Goal: Information Seeking & Learning: Understand process/instructions

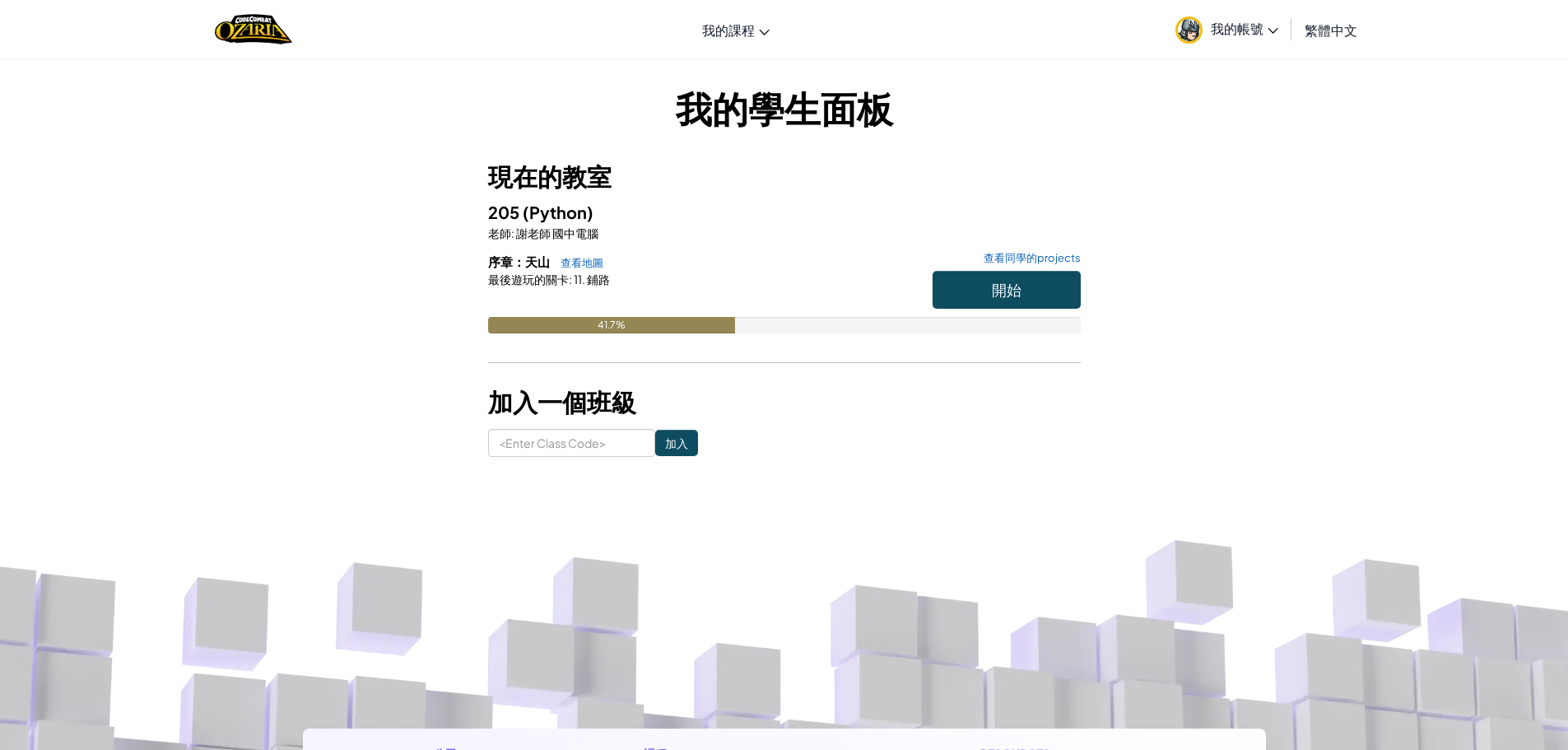
click at [939, 377] on hr at bounding box center [784, 371] width 593 height 17
click at [1063, 253] on link "查看同學的projects" at bounding box center [1028, 258] width 105 height 10
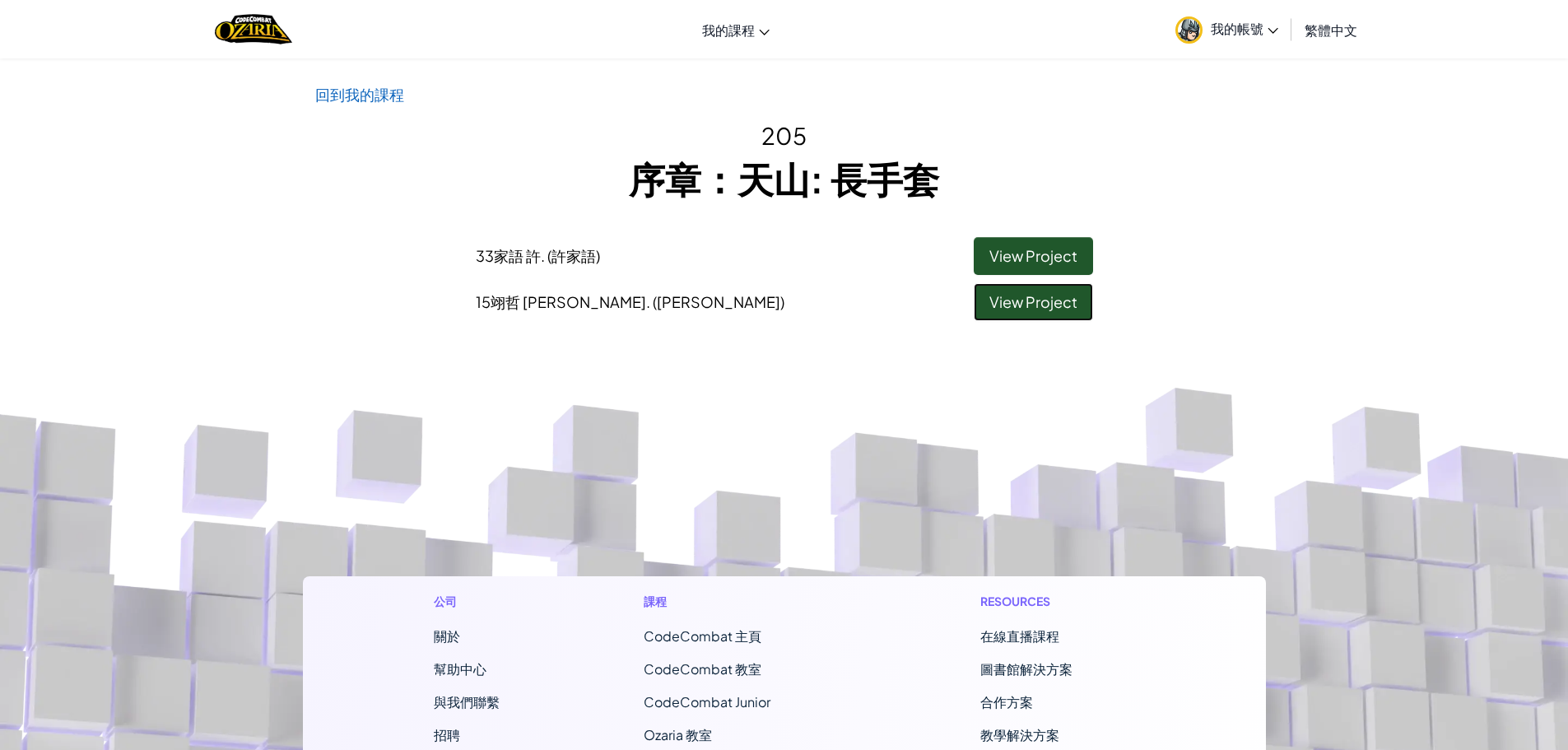
click at [1015, 307] on link "View Project" at bounding box center [1033, 302] width 119 height 38
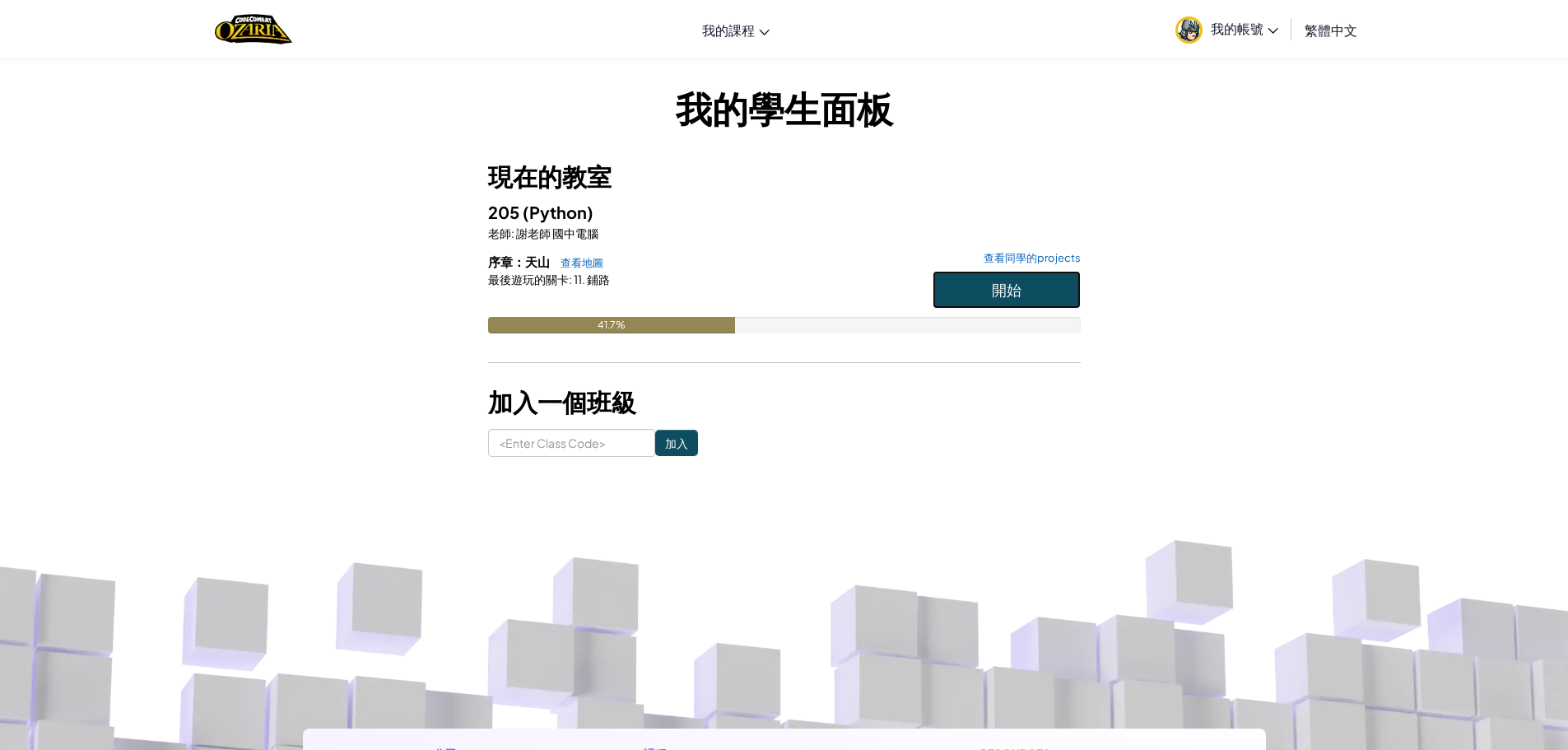
click at [1002, 278] on button "開始" at bounding box center [1007, 290] width 148 height 38
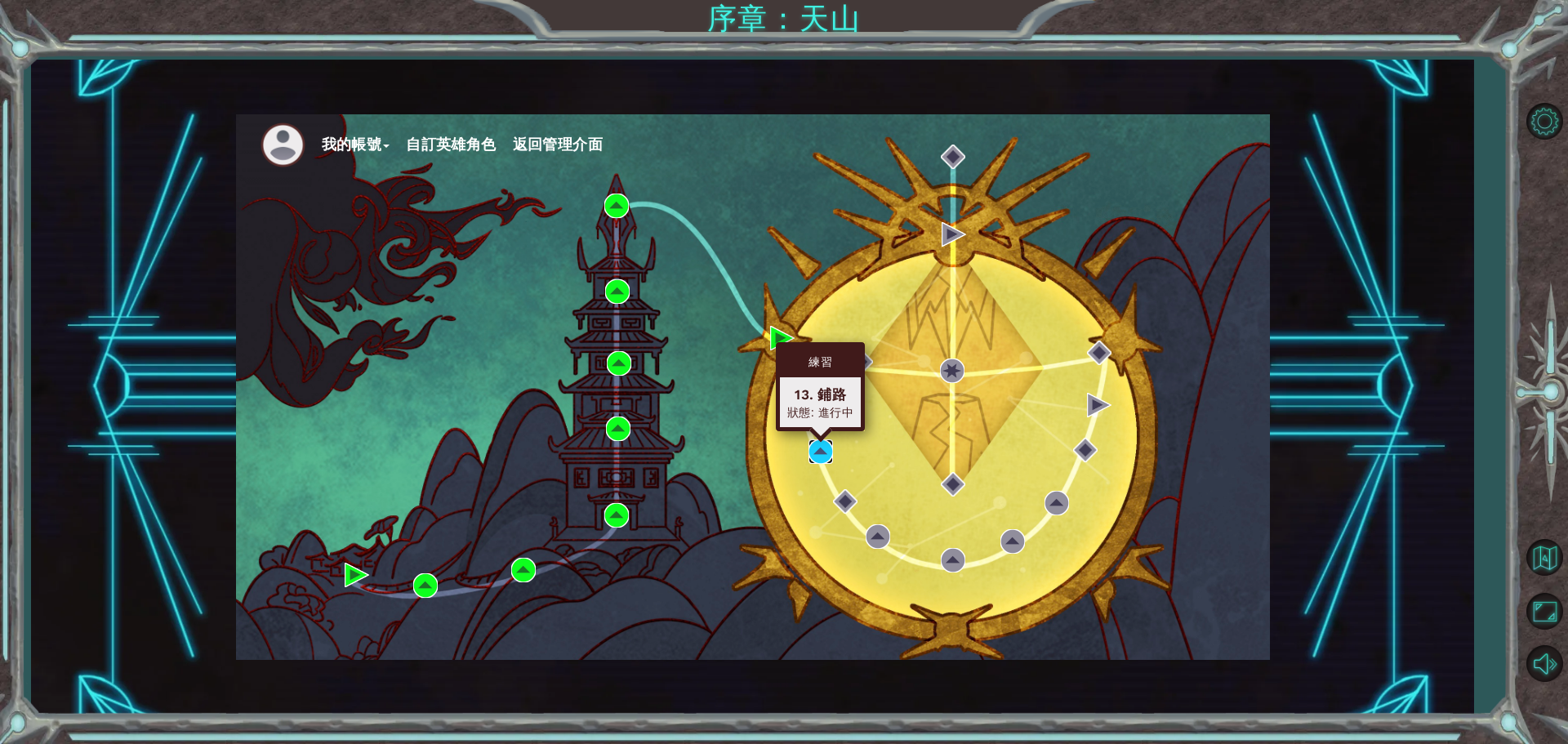
click at [821, 445] on img at bounding box center [821, 451] width 24 height 24
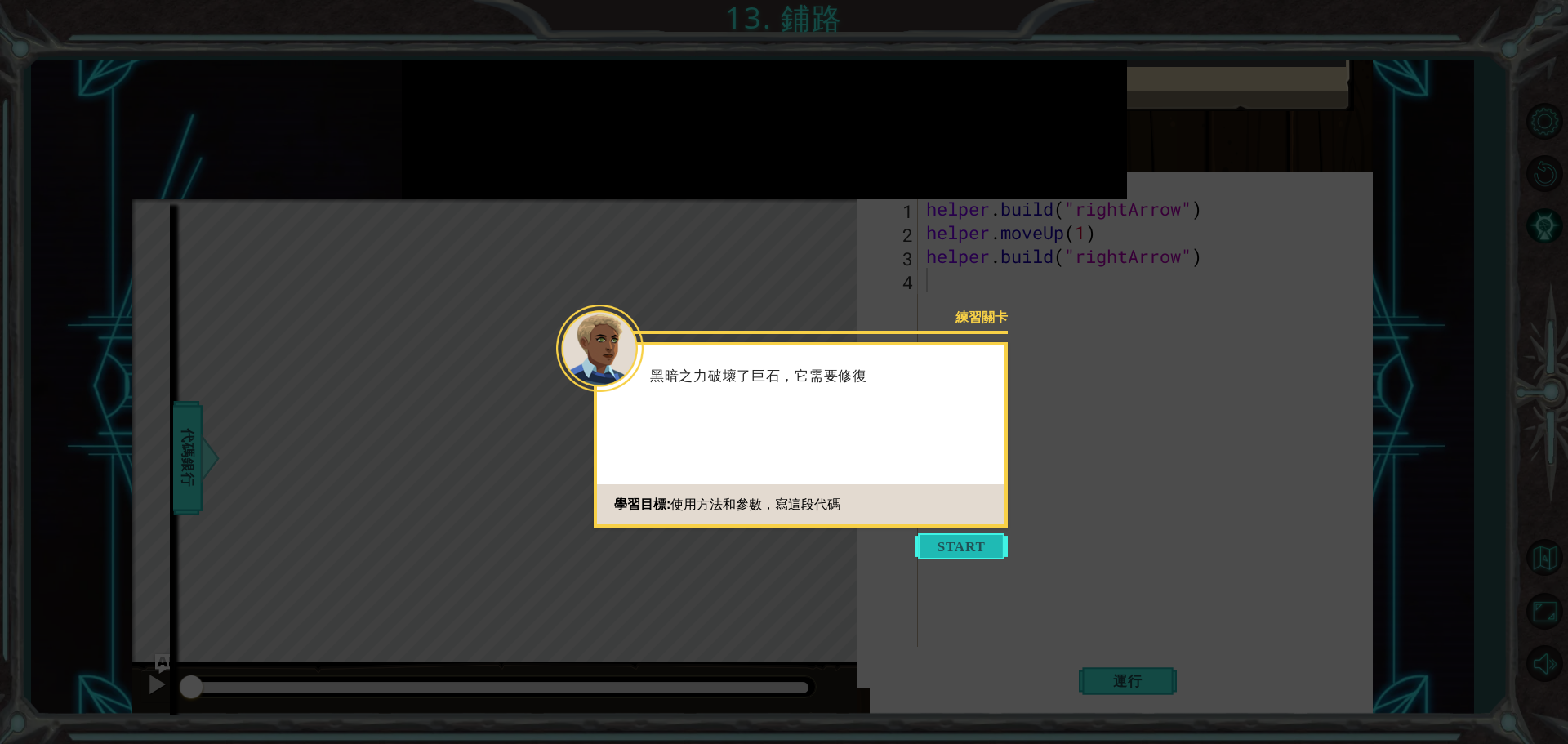
click at [967, 536] on button "Start" at bounding box center [960, 546] width 93 height 26
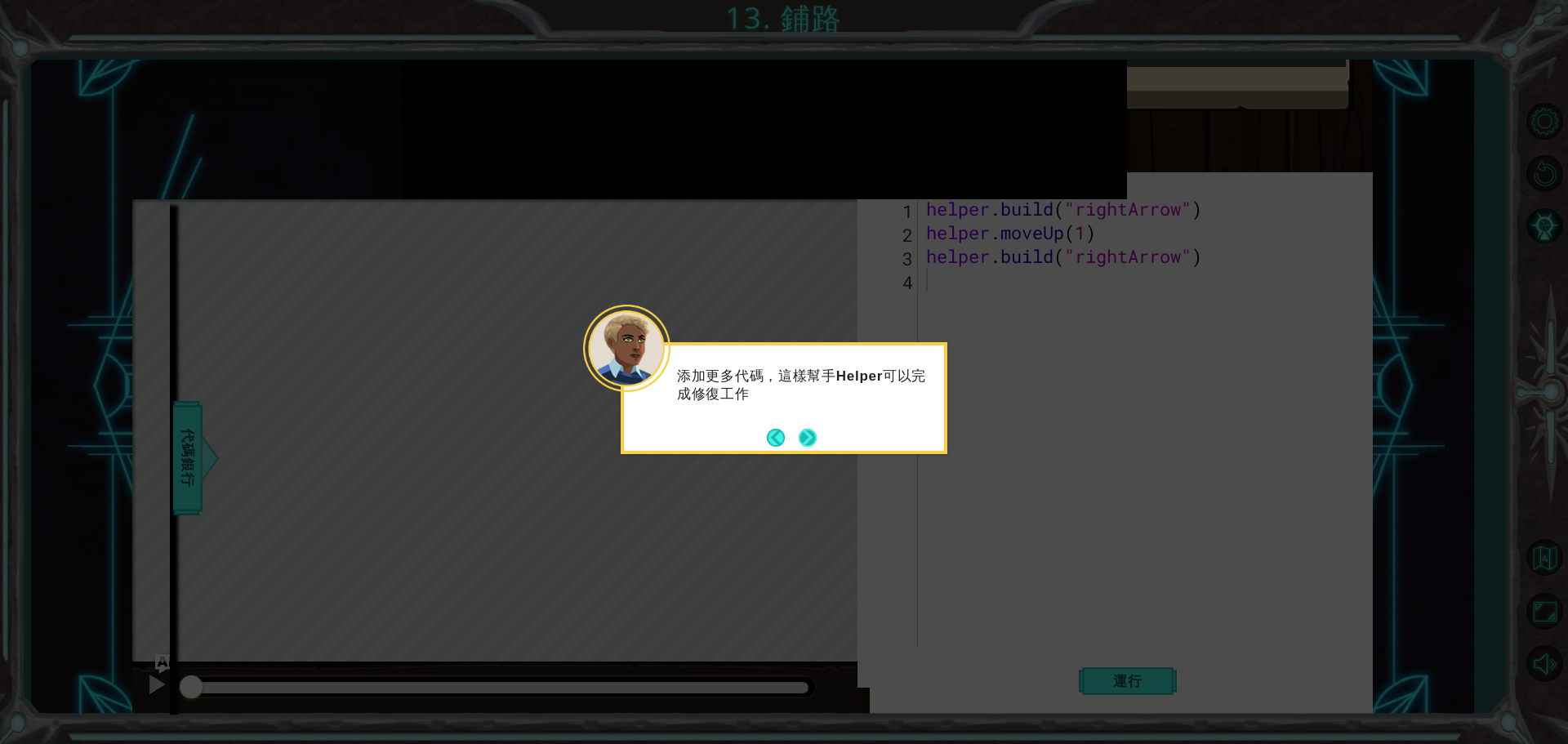
click at [802, 436] on button "Next" at bounding box center [807, 437] width 18 height 18
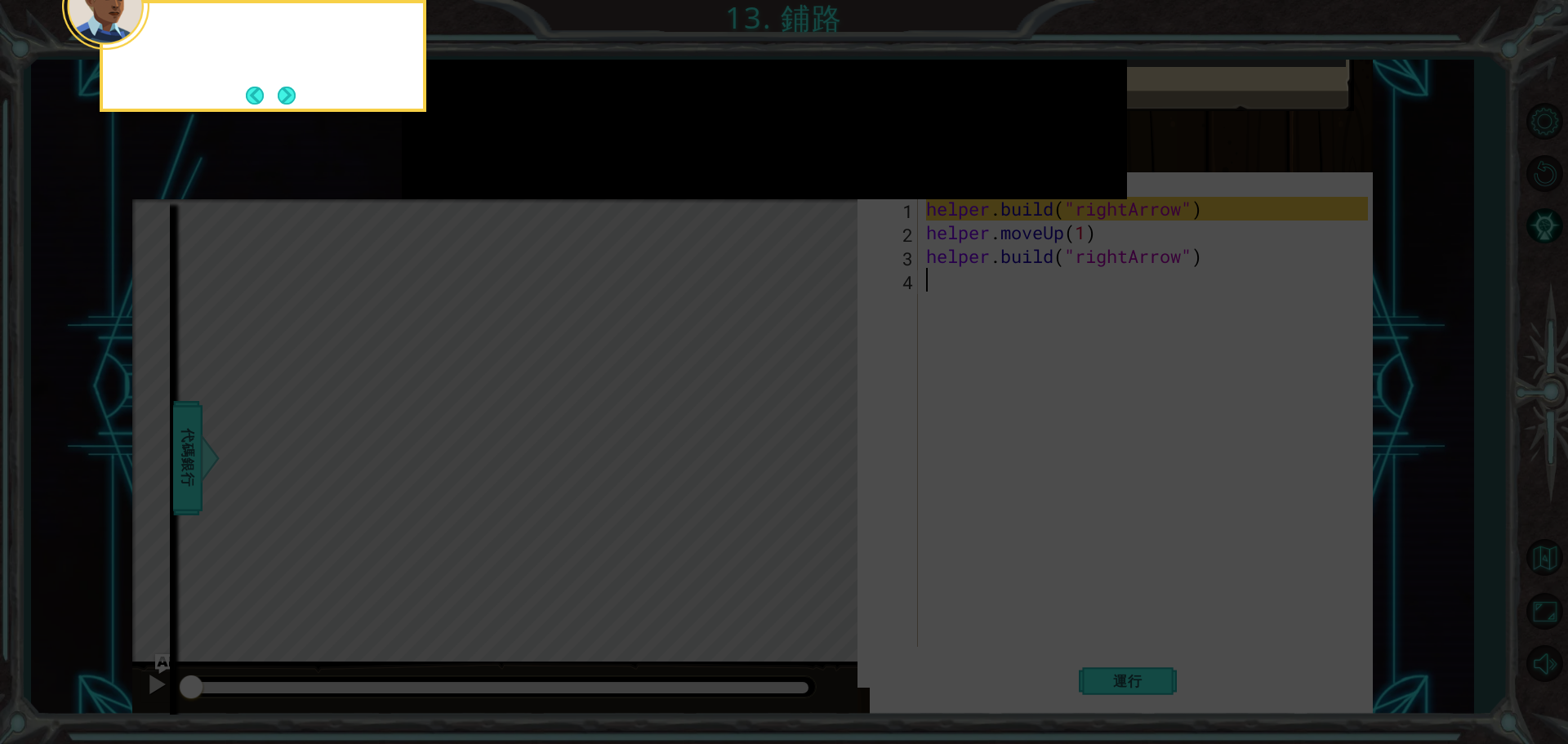
scroll to position [8, 0]
drag, startPoint x: 877, startPoint y: 423, endPoint x: 912, endPoint y: 418, distance: 35.4
click at [883, 421] on icon at bounding box center [784, 132] width 1568 height 1225
click at [910, 418] on icon at bounding box center [784, 132] width 1568 height 1225
click at [282, 90] on button "Next" at bounding box center [286, 95] width 18 height 18
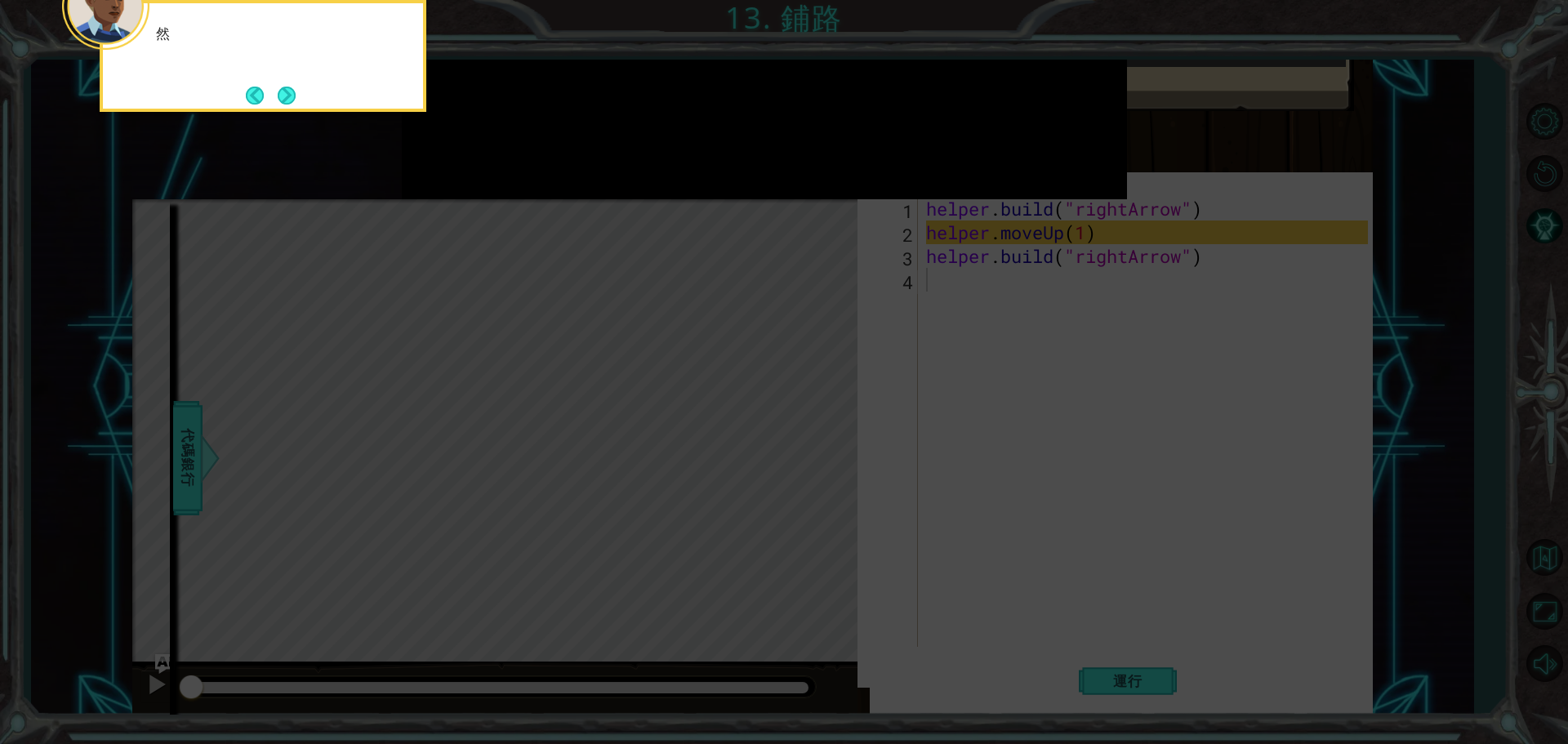
click at [282, 90] on button "Next" at bounding box center [286, 95] width 18 height 18
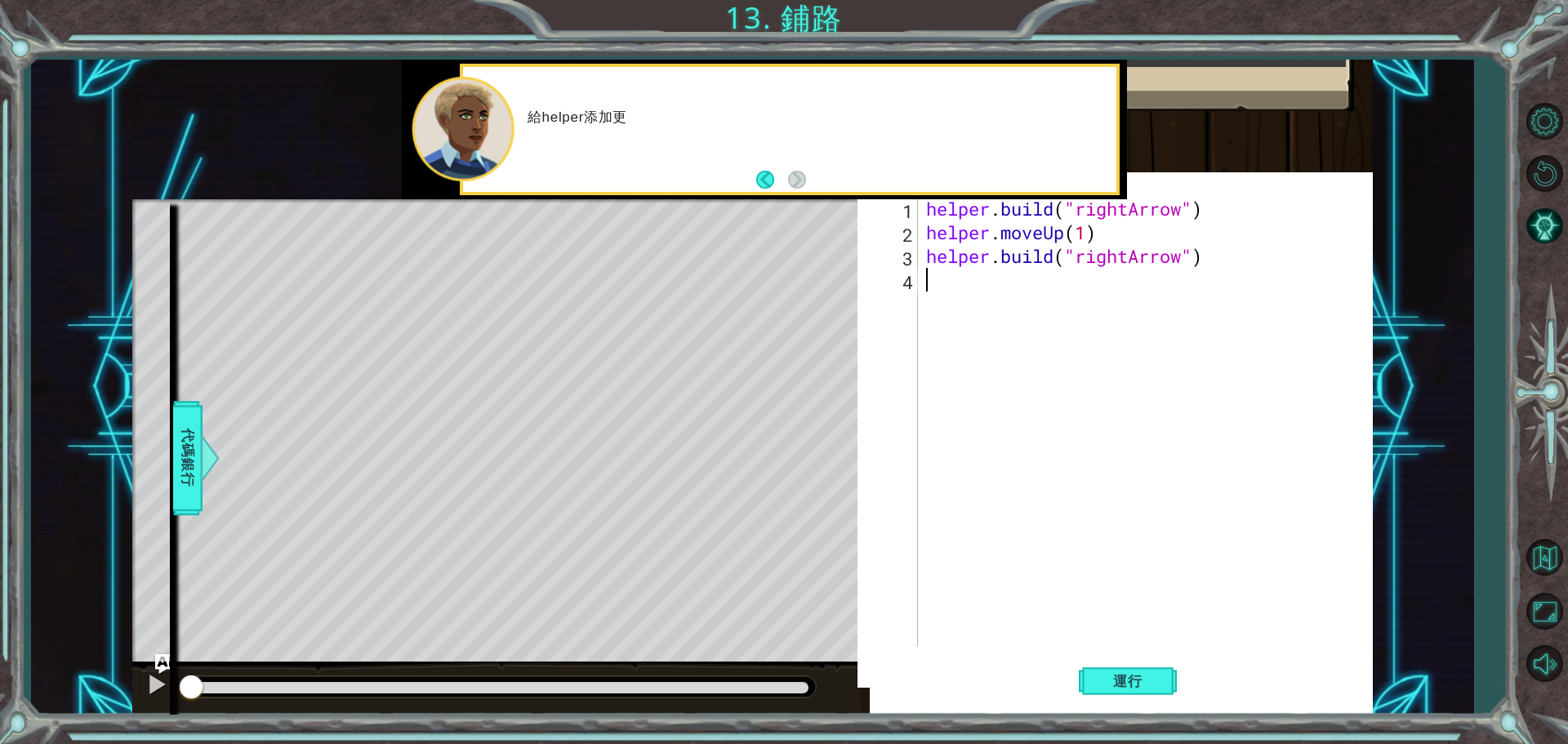
click at [1014, 458] on div "helper . build ( "rightArrow" ) helper . moveUp ( 1 ) helper . build ( "rightAr…" at bounding box center [1149, 445] width 453 height 498
click at [691, 92] on div "給helper添加更多代碼，鋪設另一個 rightArro" at bounding box center [789, 129] width 654 height 125
click at [784, 177] on button "Back" at bounding box center [772, 179] width 32 height 18
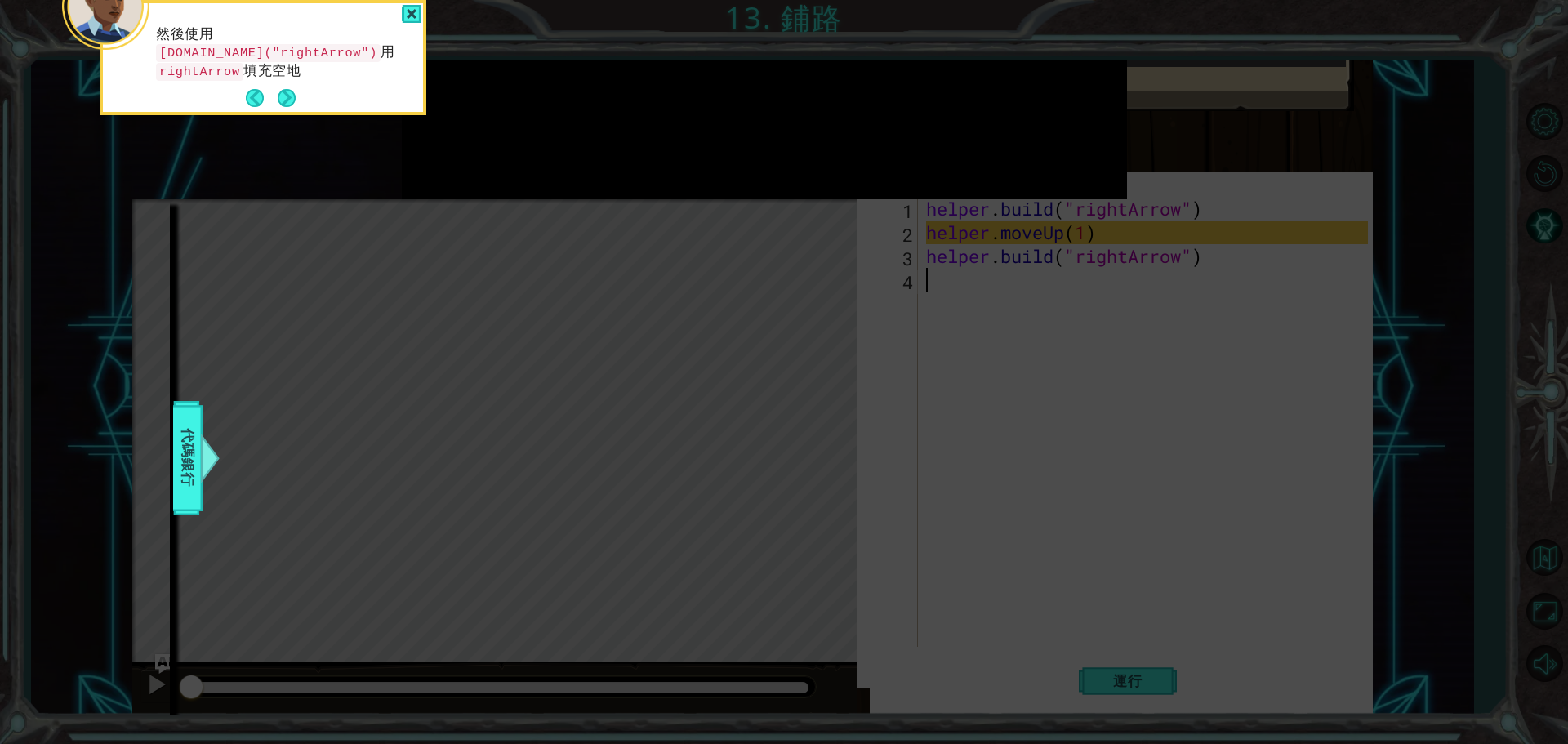
click at [890, 342] on icon at bounding box center [784, 132] width 1568 height 1225
click at [415, 9] on div at bounding box center [411, 14] width 20 height 19
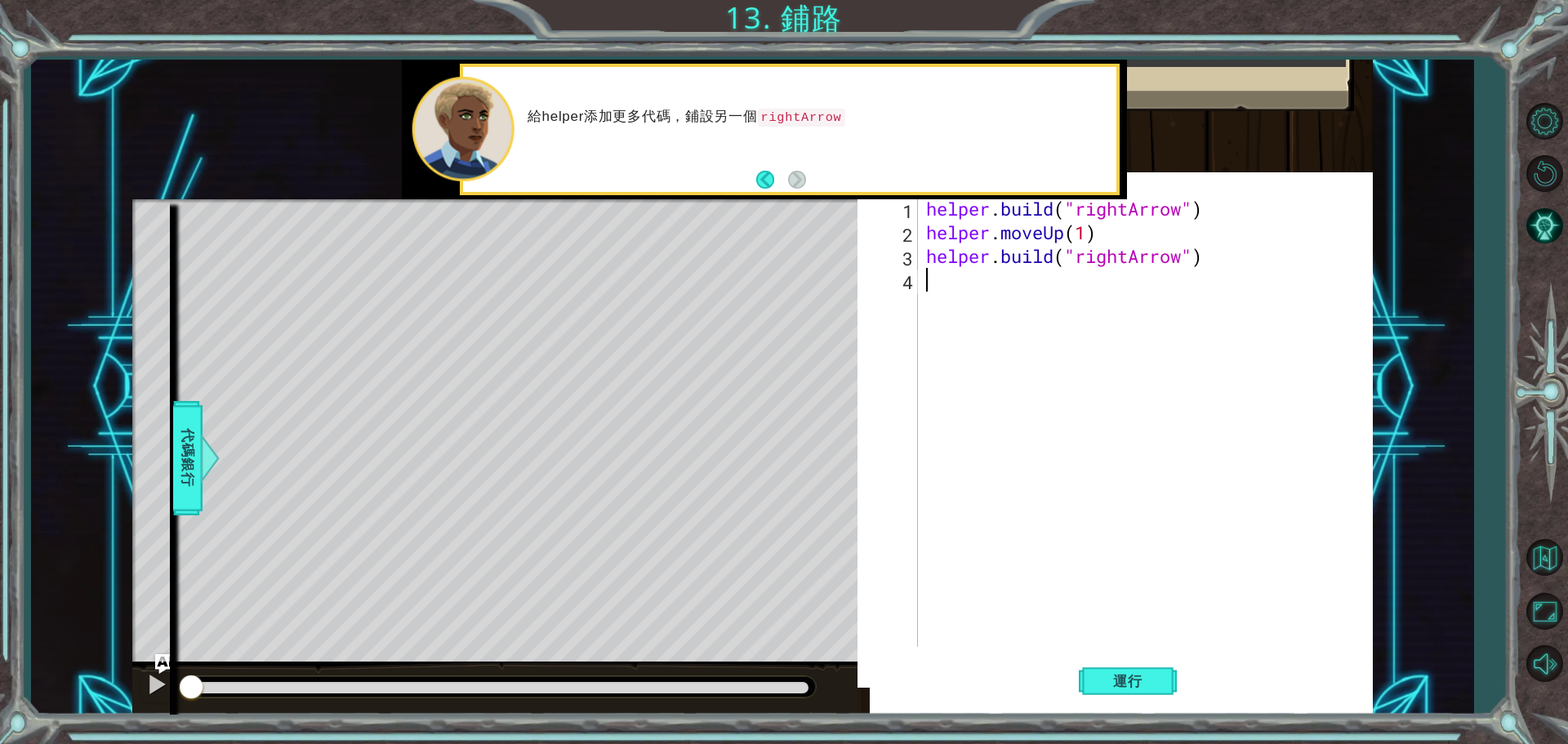
click at [653, 336] on div "Level Map" at bounding box center [510, 439] width 754 height 481
click at [769, 161] on div "給helper添加更多代碼，鋪設另一個 rightArrow" at bounding box center [789, 129] width 654 height 125
drag, startPoint x: 746, startPoint y: 170, endPoint x: 779, endPoint y: 189, distance: 38.1
click at [750, 172] on div "給helper添加更多代碼，鋪設另一個 rightArrow" at bounding box center [789, 129] width 654 height 125
click at [777, 196] on div "給helper添加更多代碼，鋪設另一個 rightArrow" at bounding box center [764, 129] width 725 height 139
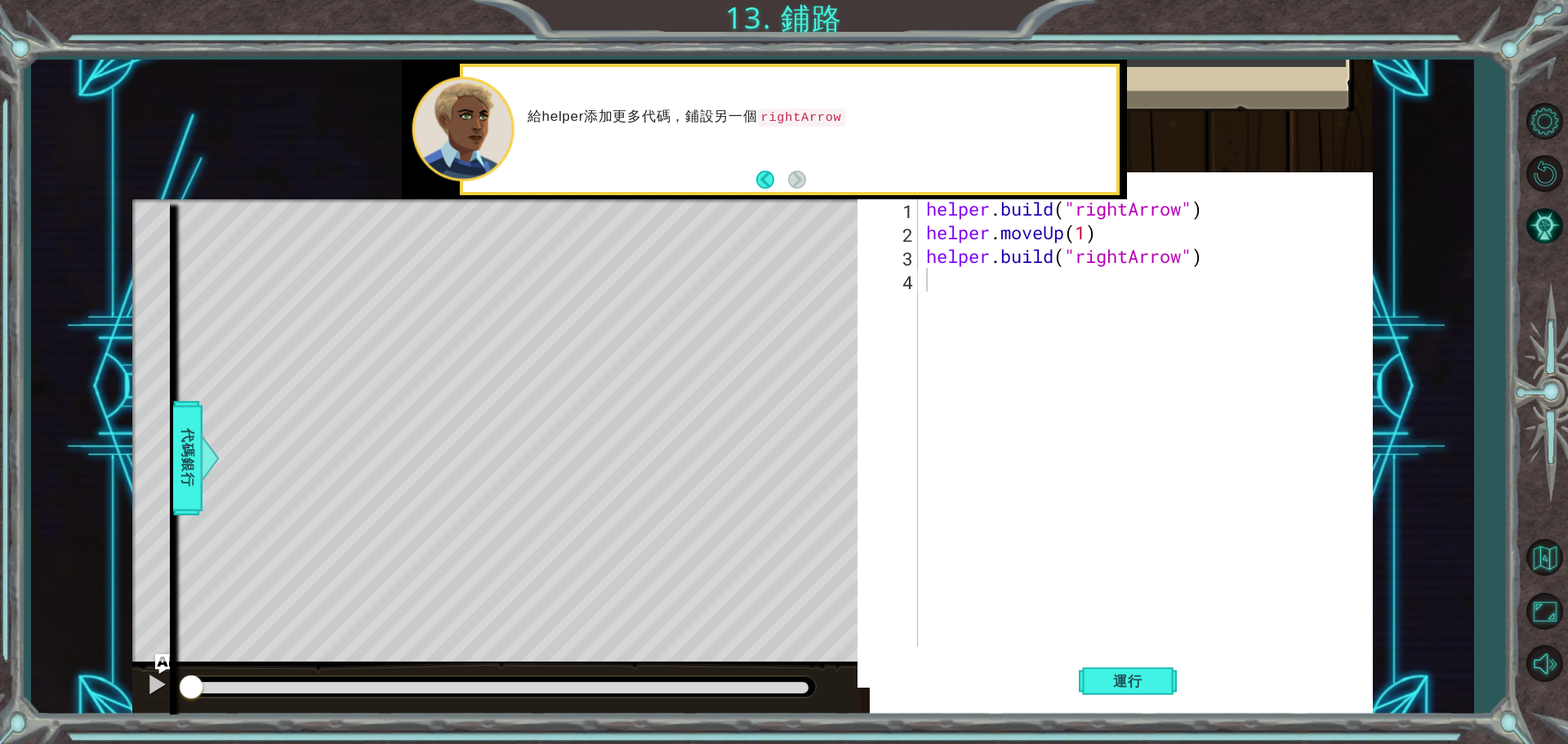
click at [786, 159] on div "給helper添加更多代碼，鋪設另一個 rightArrow" at bounding box center [789, 129] width 654 height 125
click at [763, 182] on button "Back" at bounding box center [772, 179] width 32 height 18
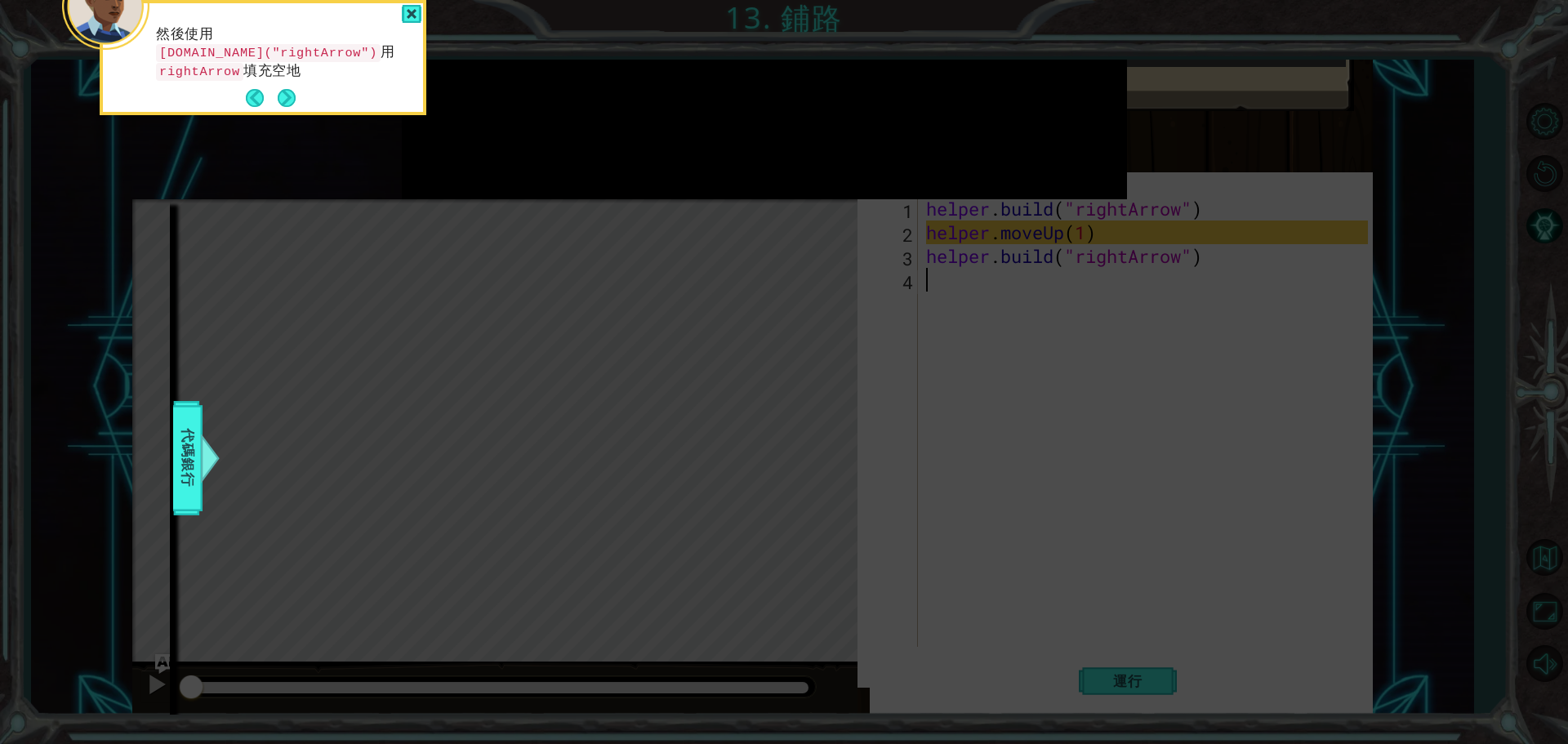
click at [582, 198] on icon at bounding box center [784, 132] width 1568 height 1225
click at [406, 16] on div at bounding box center [411, 14] width 20 height 19
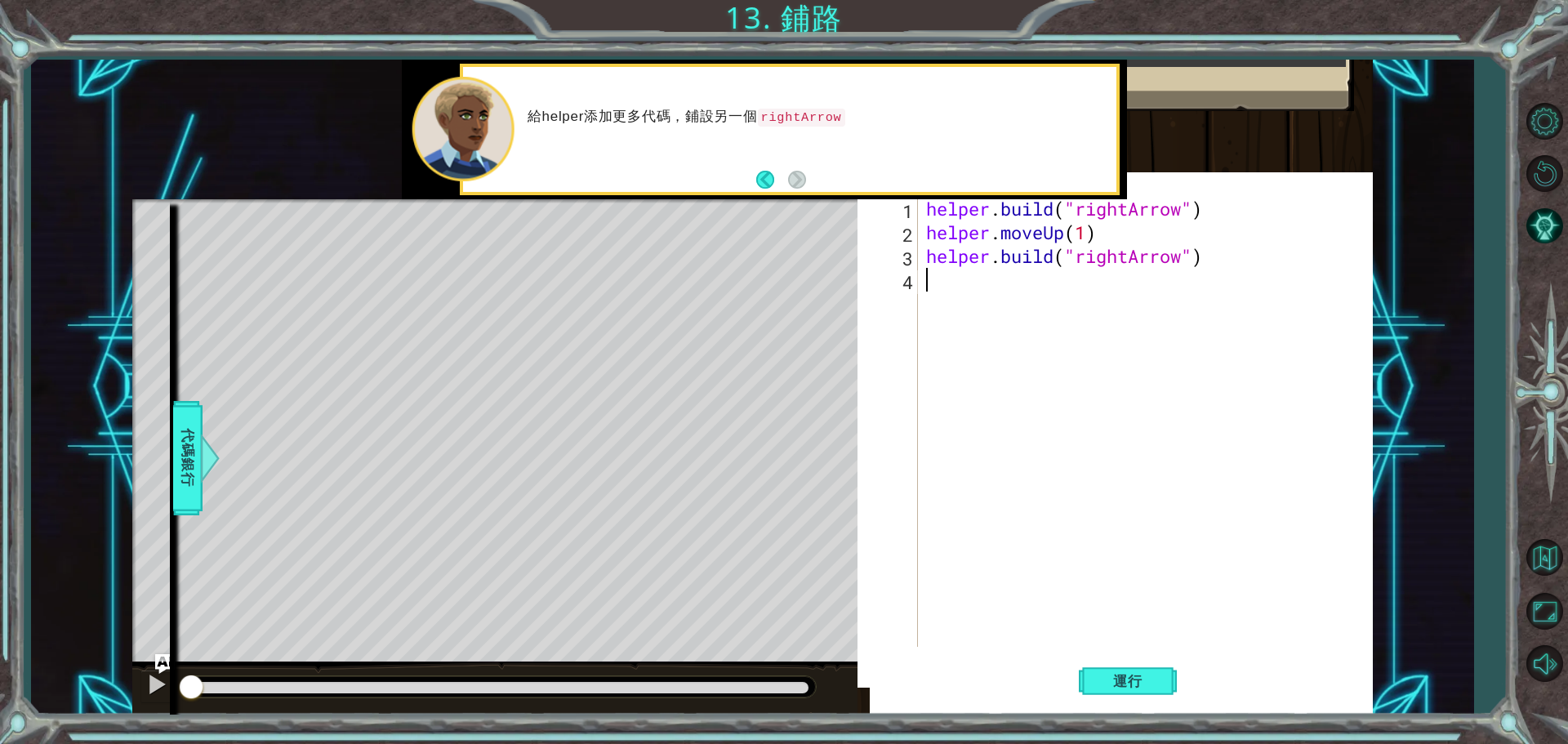
click at [747, 170] on div "給helper添加更多代碼，鋪設另一個 rightArrow" at bounding box center [789, 129] width 654 height 125
click at [749, 170] on div "給helper添加更多代碼，鋪設另一個 rightArrow" at bounding box center [789, 129] width 654 height 125
click at [752, 182] on div "給helper添加更多代碼，鋪設另一個 rightArrow" at bounding box center [789, 129] width 654 height 125
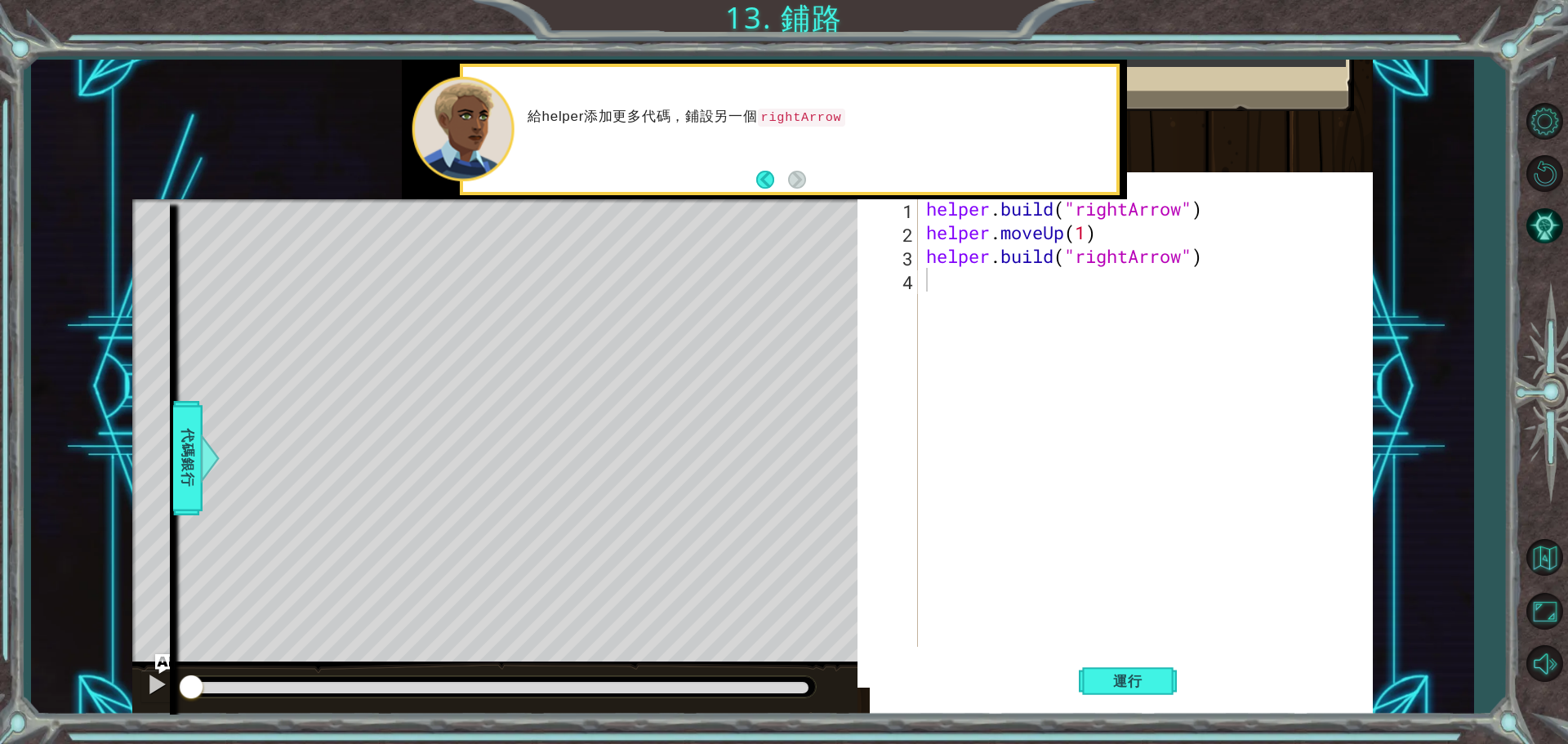
click at [752, 182] on div "給helper添加更多代碼，鋪設另一個 rightArrow" at bounding box center [789, 129] width 654 height 125
click at [768, 182] on button "Back" at bounding box center [772, 179] width 32 height 18
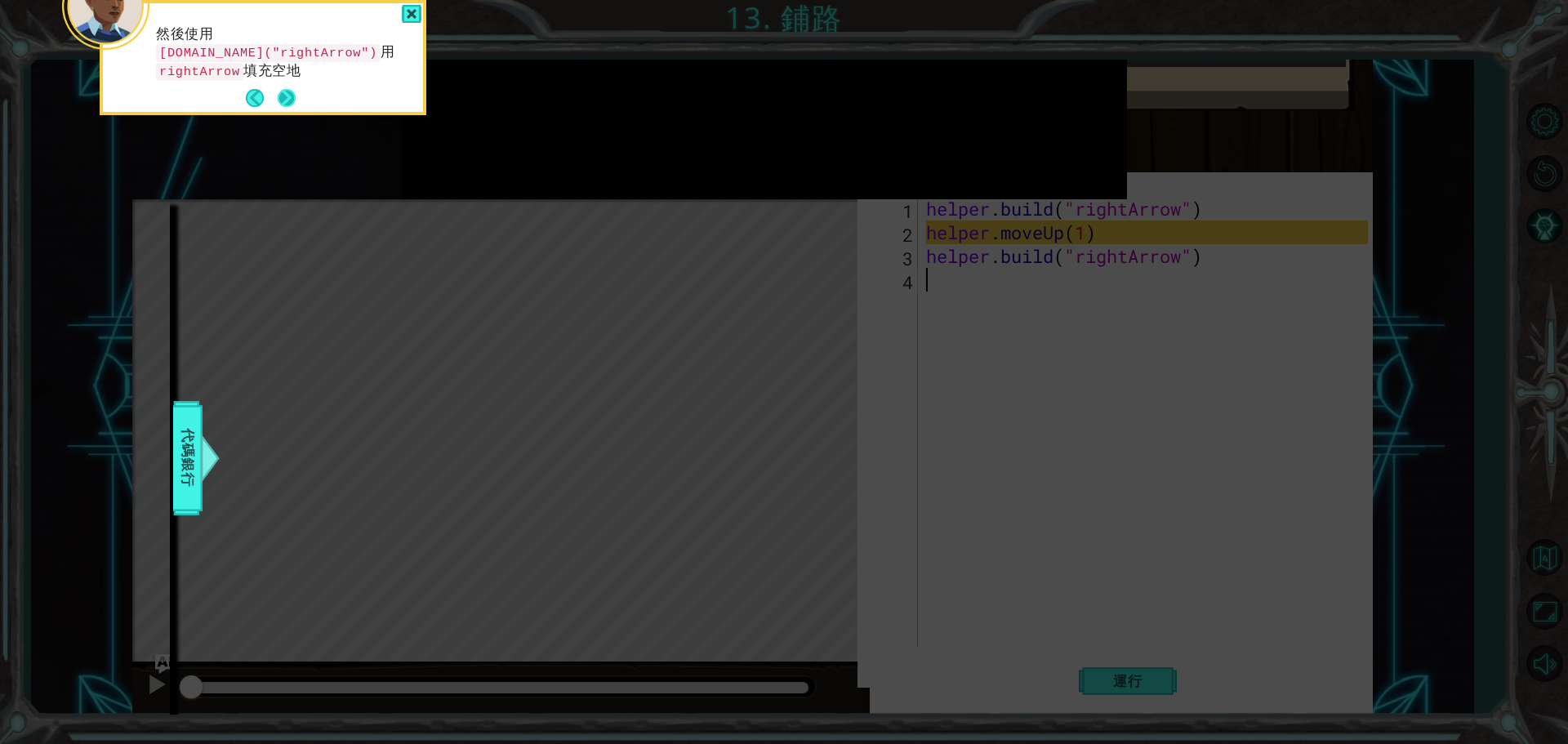
click at [296, 101] on div "然後使用 [DOMAIN_NAME]("rightArrow") 用 rightArrow 填充空地" at bounding box center [262, 60] width 320 height 103
click at [419, 18] on div at bounding box center [411, 14] width 20 height 19
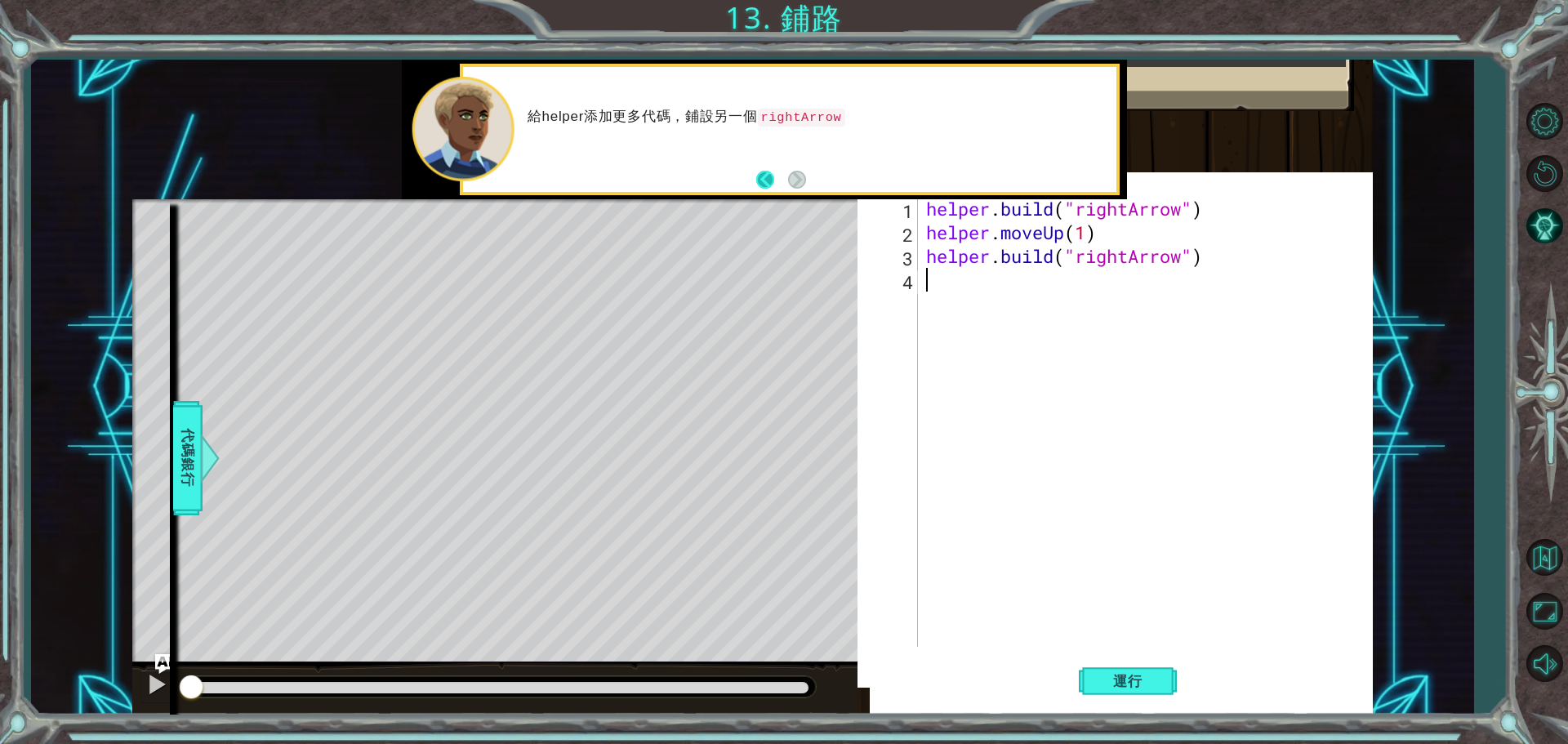
click at [768, 186] on button "Back" at bounding box center [772, 179] width 32 height 18
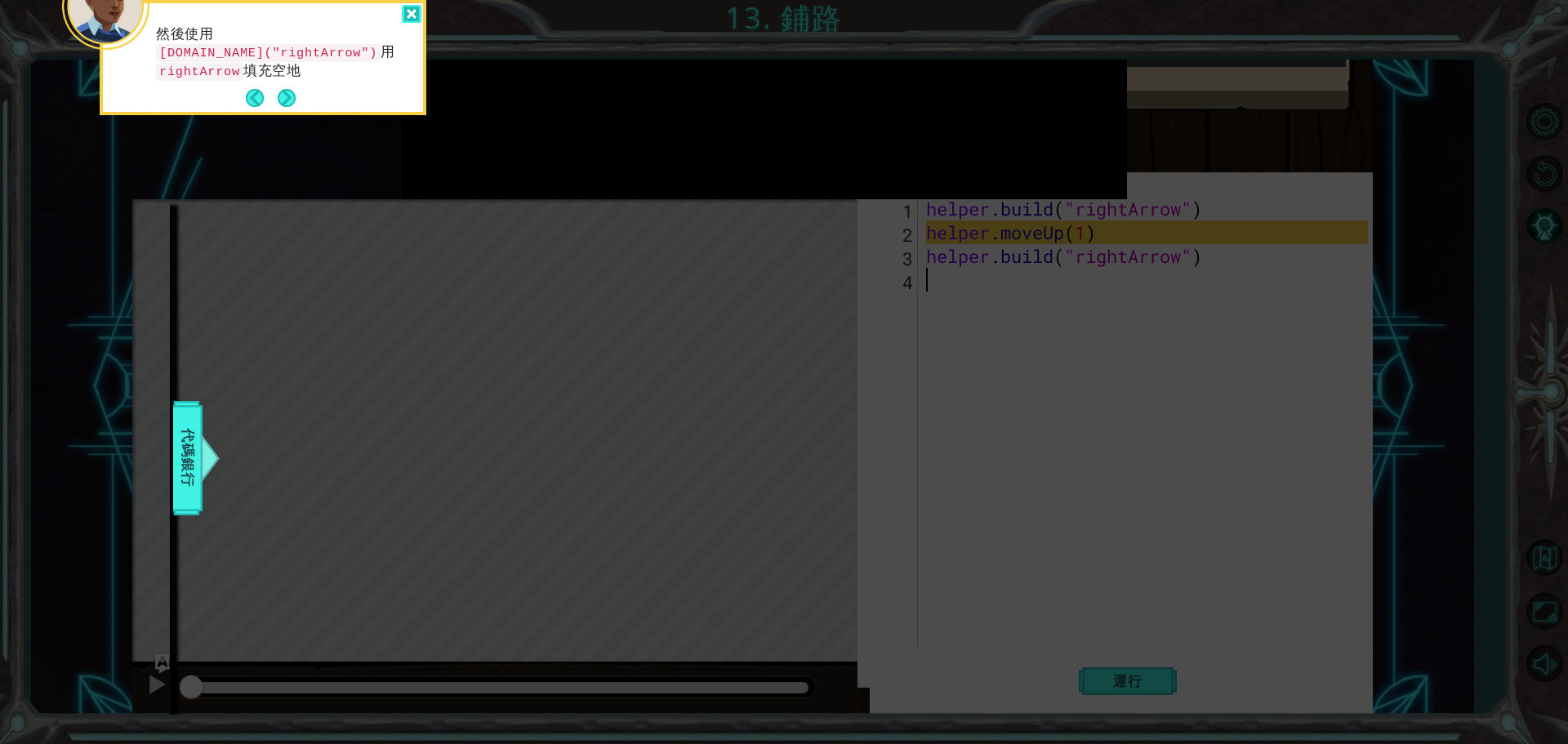
click at [408, 15] on div at bounding box center [411, 14] width 20 height 19
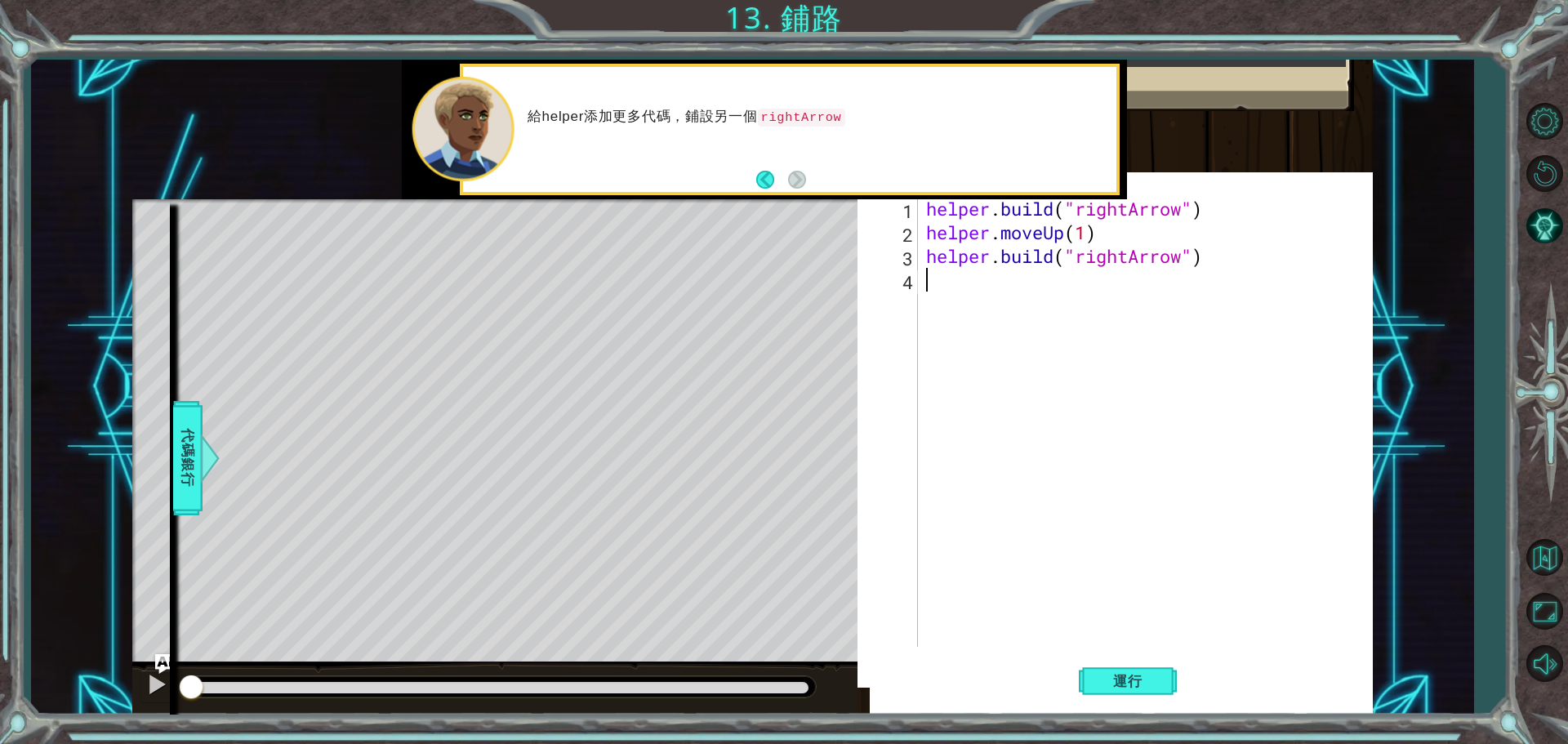
click at [1007, 182] on div "給helper添加更多代碼，鋪設另一個 rightArrow" at bounding box center [789, 129] width 654 height 125
click at [1119, 682] on span "運行" at bounding box center [1128, 680] width 62 height 16
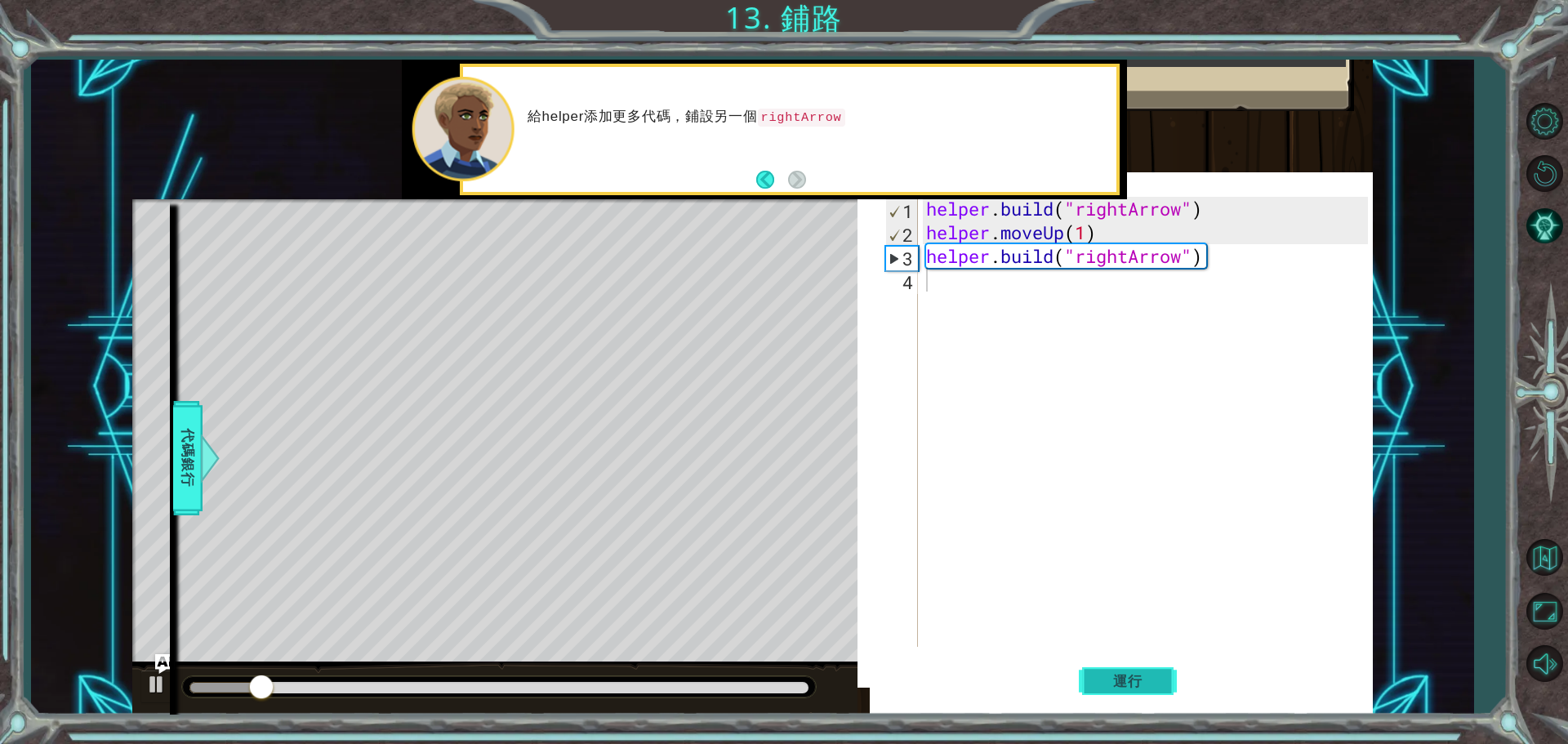
click at [1119, 682] on span "運行" at bounding box center [1128, 680] width 62 height 16
click at [1143, 671] on button "運行" at bounding box center [1128, 680] width 98 height 65
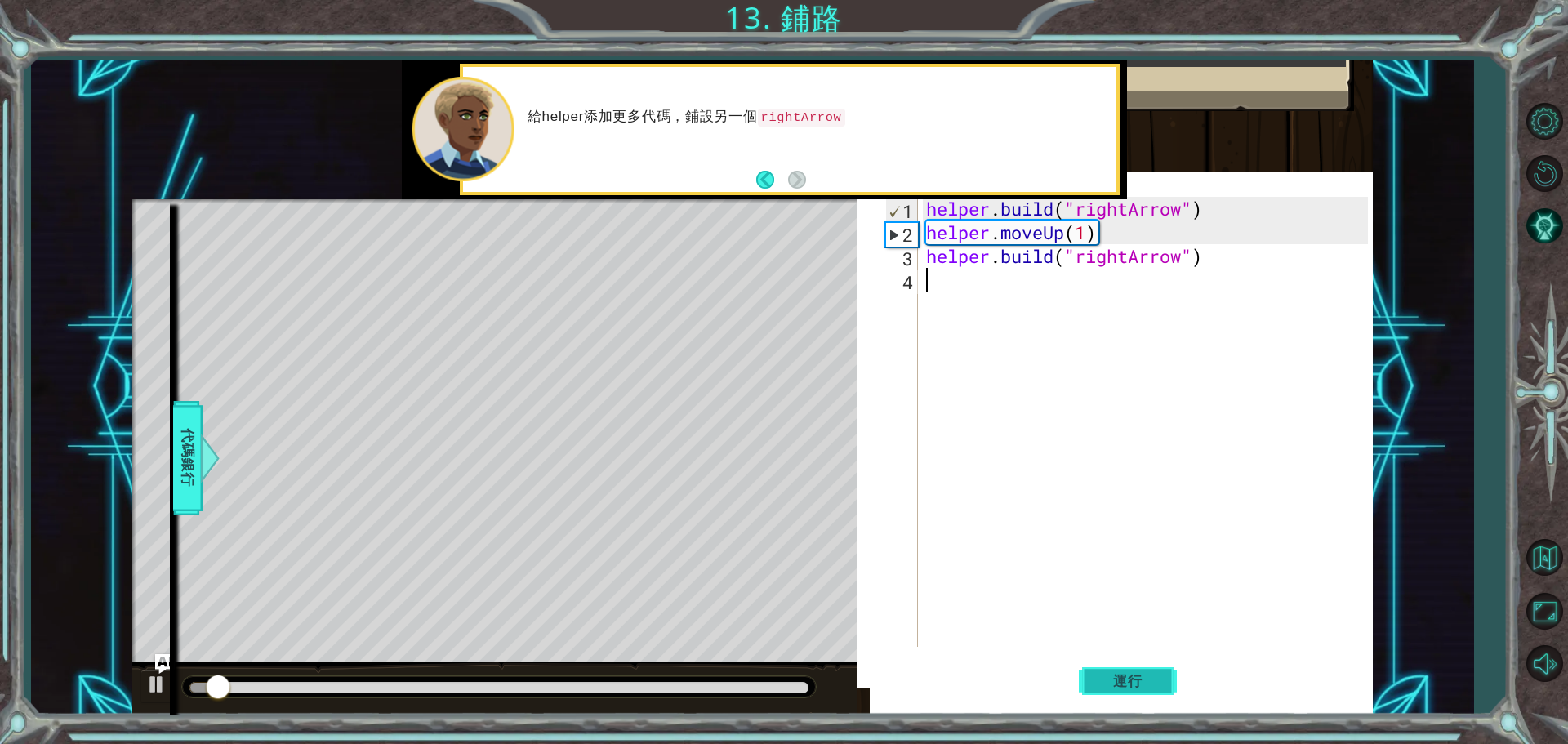
click at [1143, 671] on button "運行" at bounding box center [1128, 680] width 98 height 65
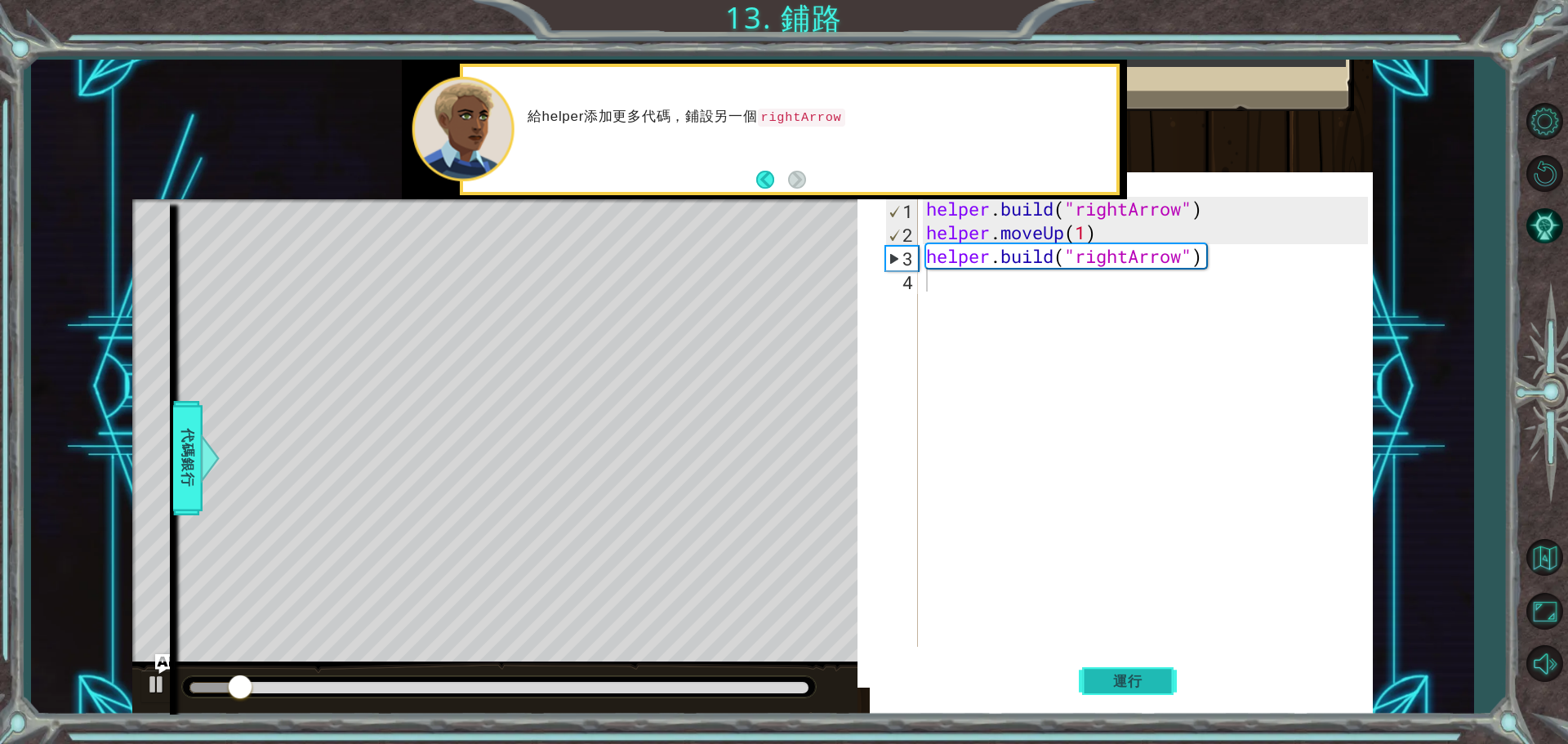
click at [1143, 671] on button "運行" at bounding box center [1128, 680] width 98 height 65
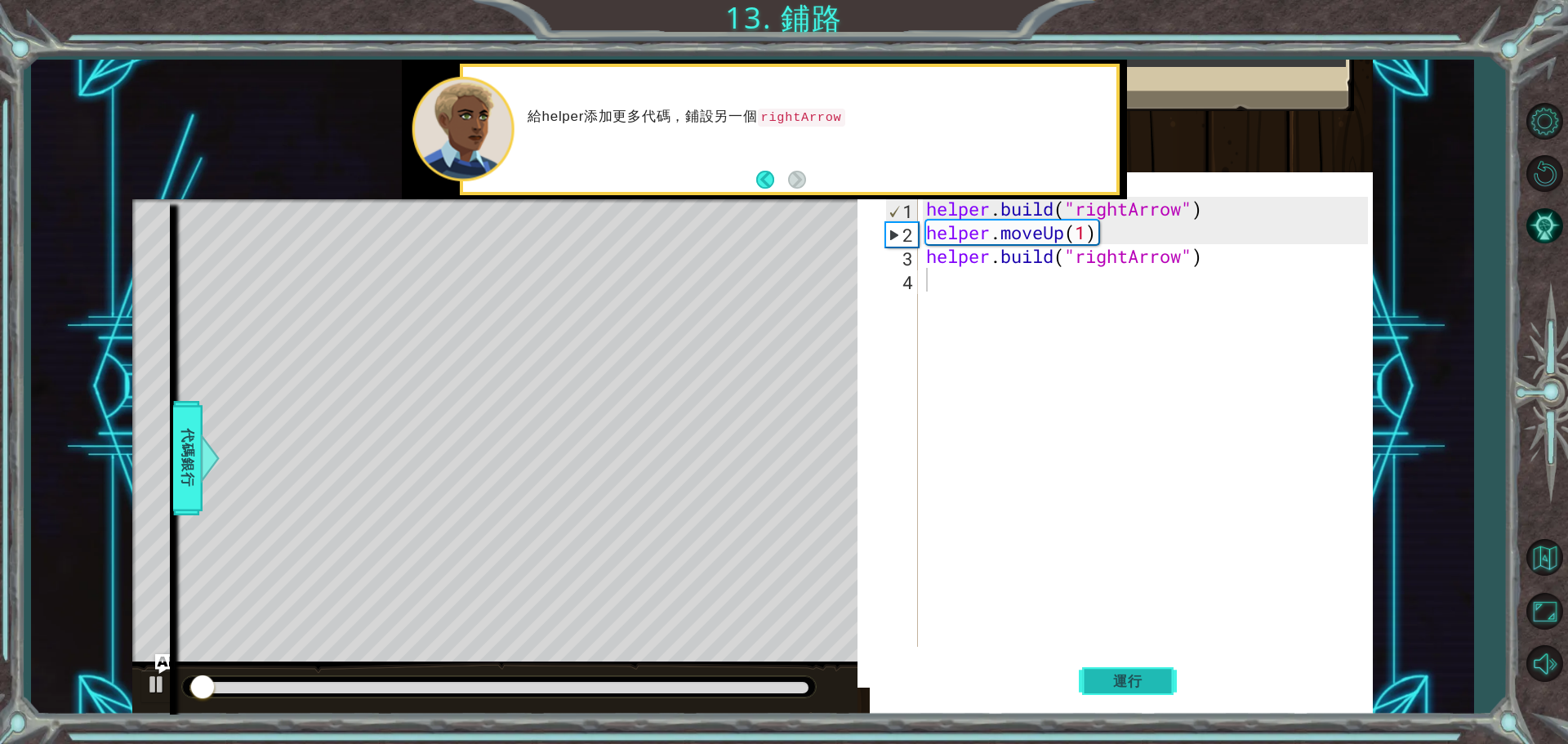
click at [1143, 671] on button "運行" at bounding box center [1128, 680] width 98 height 65
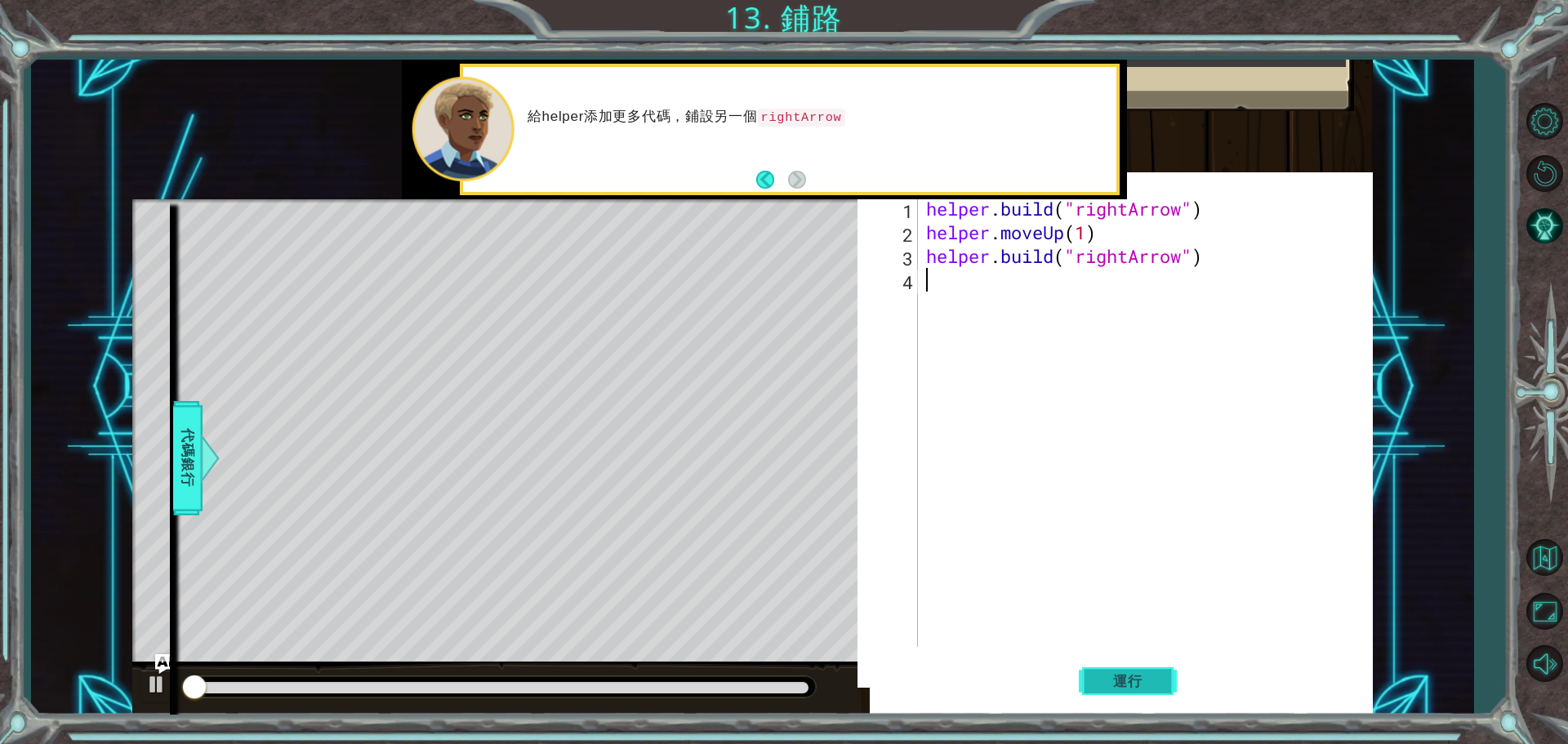
click at [1143, 671] on button "運行" at bounding box center [1128, 680] width 98 height 65
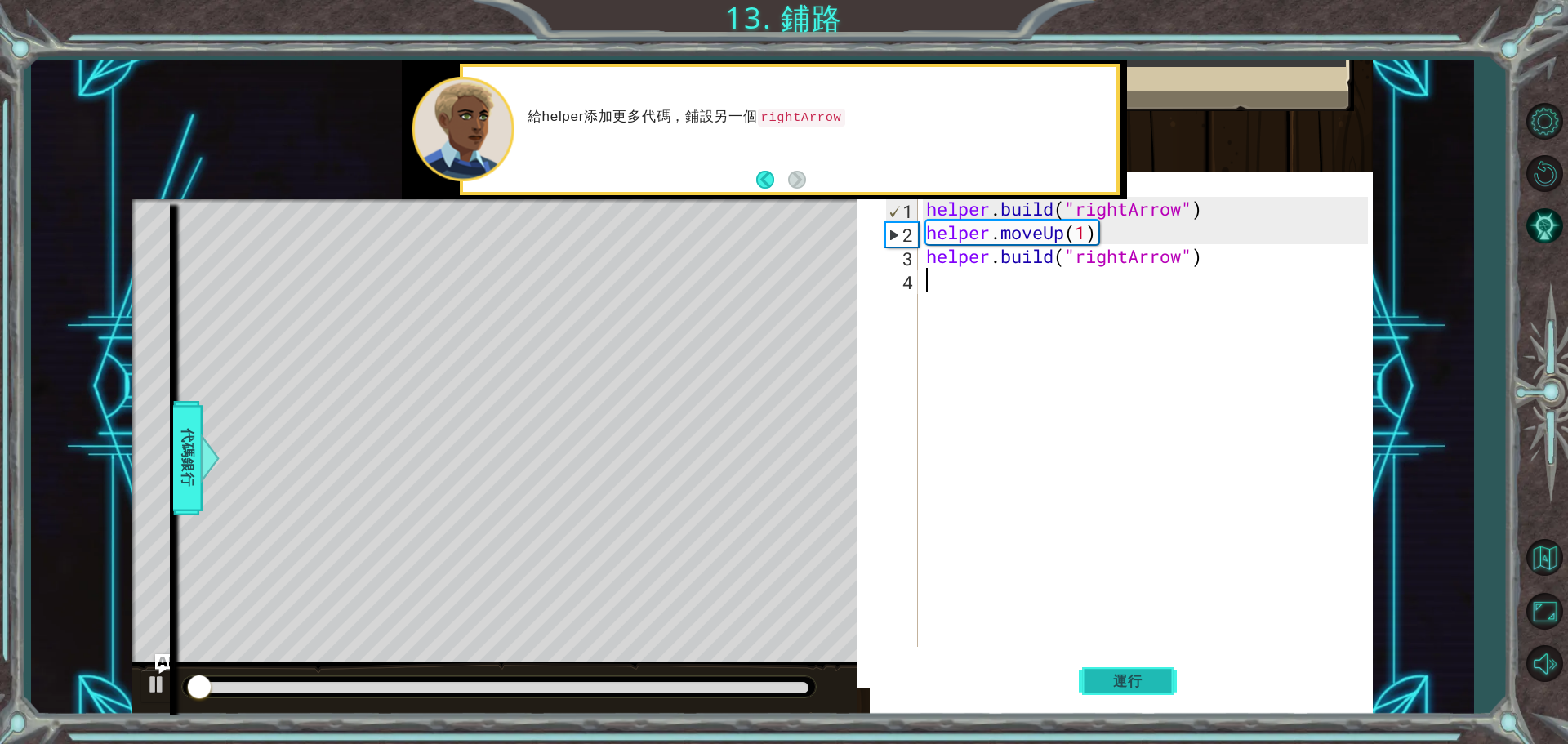
click at [1143, 671] on button "運行" at bounding box center [1128, 680] width 98 height 65
click at [1150, 666] on button "運行" at bounding box center [1128, 680] width 98 height 65
click at [1150, 665] on button "運行" at bounding box center [1128, 680] width 98 height 65
click at [1151, 664] on button "運行" at bounding box center [1128, 680] width 98 height 65
click at [1152, 662] on button "運行" at bounding box center [1128, 680] width 98 height 65
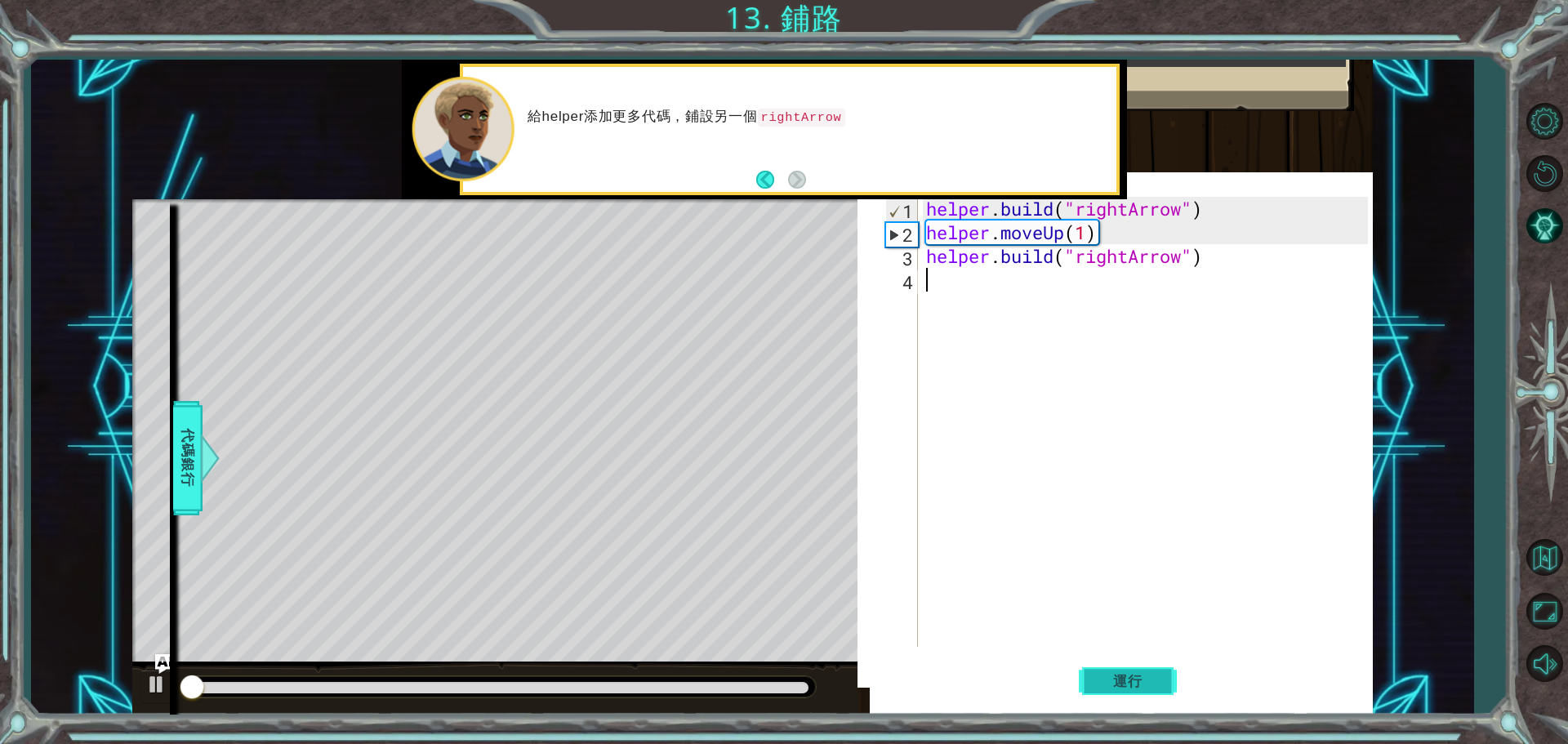
click at [1152, 662] on button "運行" at bounding box center [1128, 680] width 98 height 65
click at [1161, 648] on div "1 2 3 4 helper . build ( "rightArrow" ) helper . moveUp ( 1 ) helper . build ( …" at bounding box center [1116, 438] width 515 height 515
click at [1163, 646] on div "helper . build ( "rightArrow" ) helper . moveUp ( 1 ) helper . build ( "rightAr…" at bounding box center [1149, 445] width 453 height 498
click at [1164, 639] on div "helper . build ( "rightArrow" ) helper . moveUp ( 1 ) helper . build ( "rightAr…" at bounding box center [1149, 445] width 453 height 498
click at [1167, 636] on div "helper . build ( "rightArrow" ) helper . moveUp ( 1 ) helper . build ( "rightAr…" at bounding box center [1149, 445] width 453 height 498
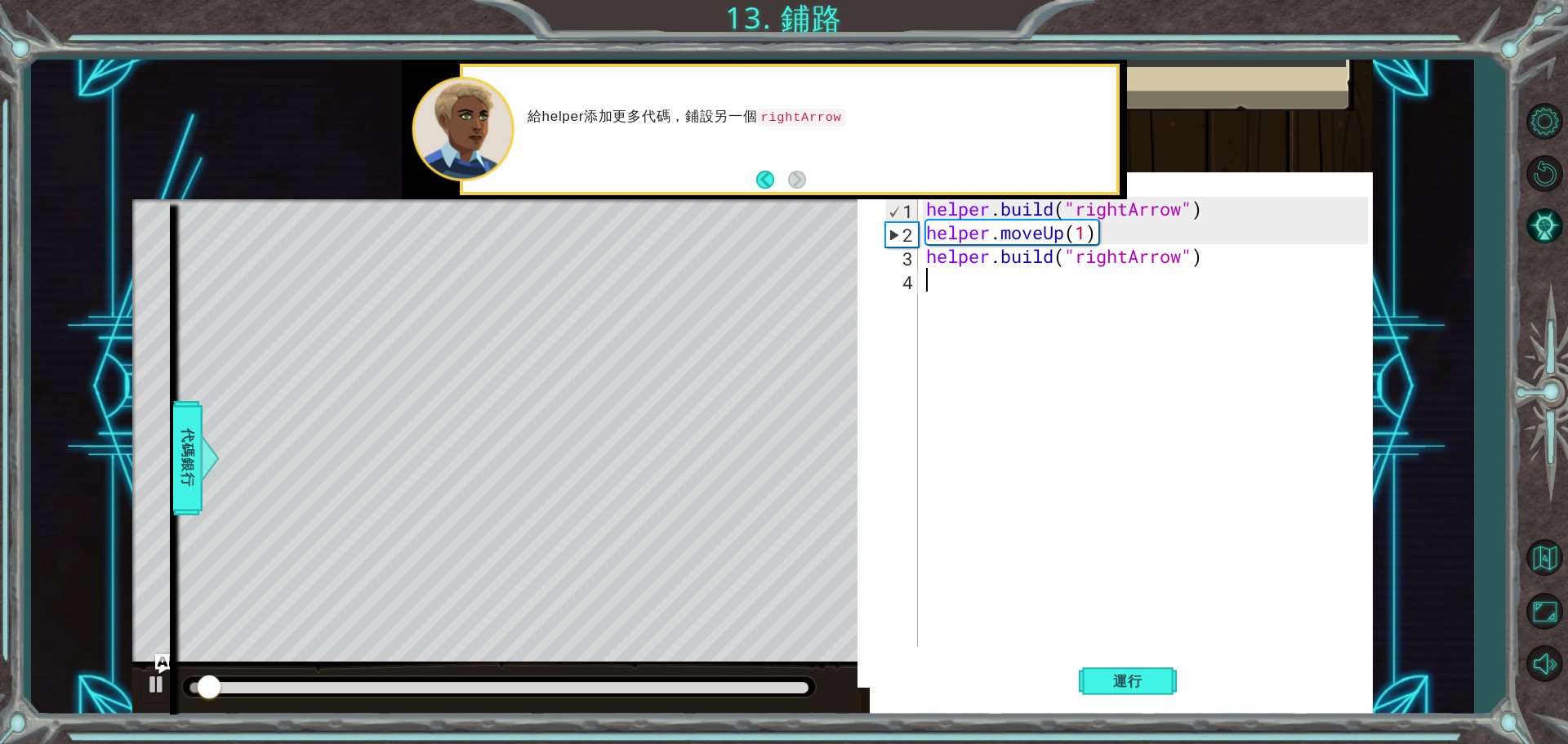
click at [1168, 635] on div "helper . build ( "rightArrow" ) helper . moveUp ( 1 ) helper . build ( "rightAr…" at bounding box center [1149, 445] width 453 height 498
drag, startPoint x: 1169, startPoint y: 633, endPoint x: 1175, endPoint y: 625, distance: 10.0
click at [1170, 629] on div "helper . build ( "rightArrow" ) helper . moveUp ( 1 ) helper . build ( "rightAr…" at bounding box center [1149, 445] width 453 height 498
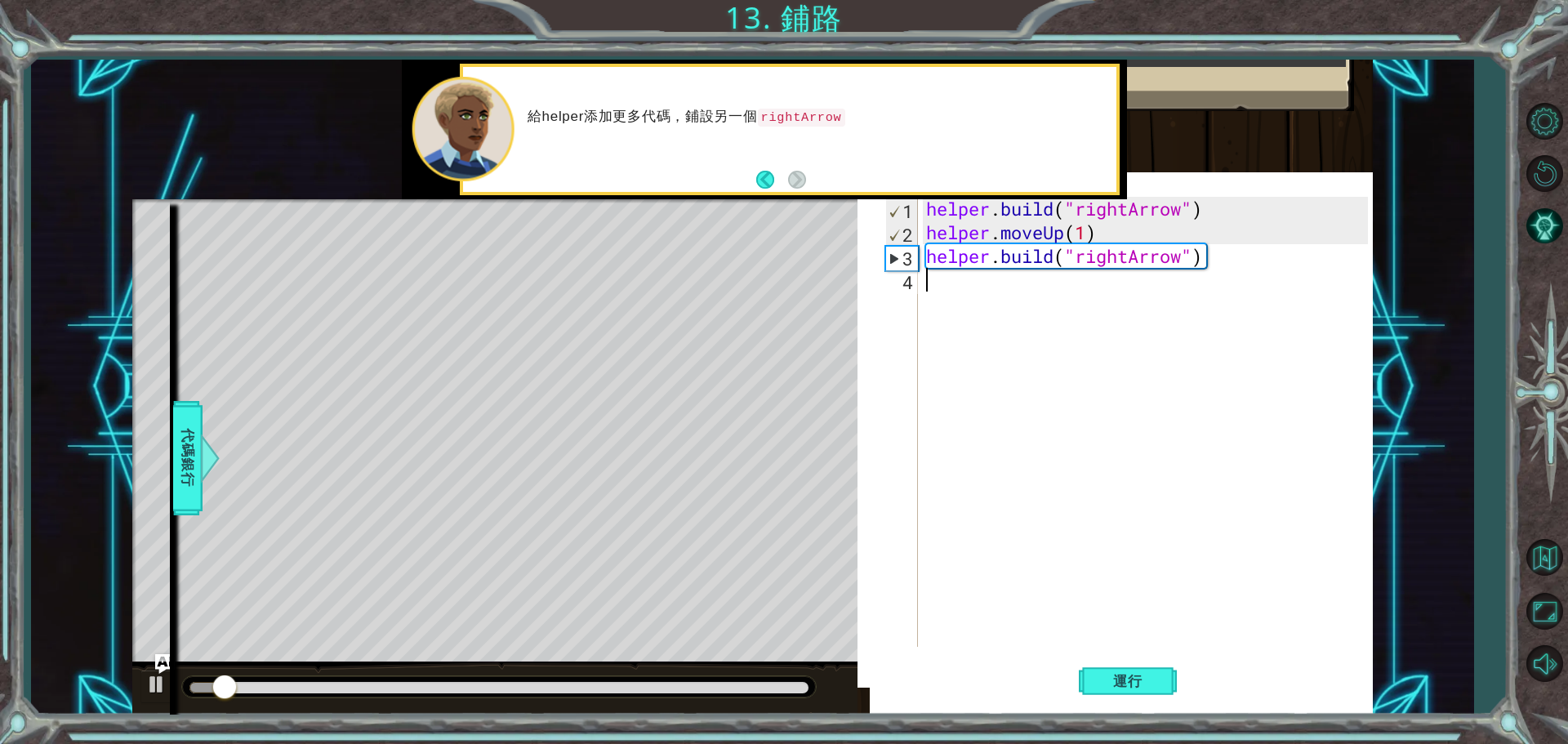
click at [1175, 625] on div "helper . build ( "rightArrow" ) helper . moveUp ( 1 ) helper . build ( "rightAr…" at bounding box center [1149, 445] width 453 height 498
drag, startPoint x: 1175, startPoint y: 623, endPoint x: 1196, endPoint y: 585, distance: 43.4
click at [1185, 602] on div "helper . build ( "rightArrow" ) helper . moveUp ( 1 ) helper . build ( "rightAr…" at bounding box center [1149, 445] width 453 height 498
click at [1204, 555] on div "helper . build ( "rightArrow" ) helper . moveUp ( 1 ) helper . build ( "rightAr…" at bounding box center [1149, 445] width 453 height 498
click at [1206, 552] on div "helper . build ( "rightArrow" ) helper . moveUp ( 1 ) helper . build ( "rightAr…" at bounding box center [1149, 445] width 453 height 498
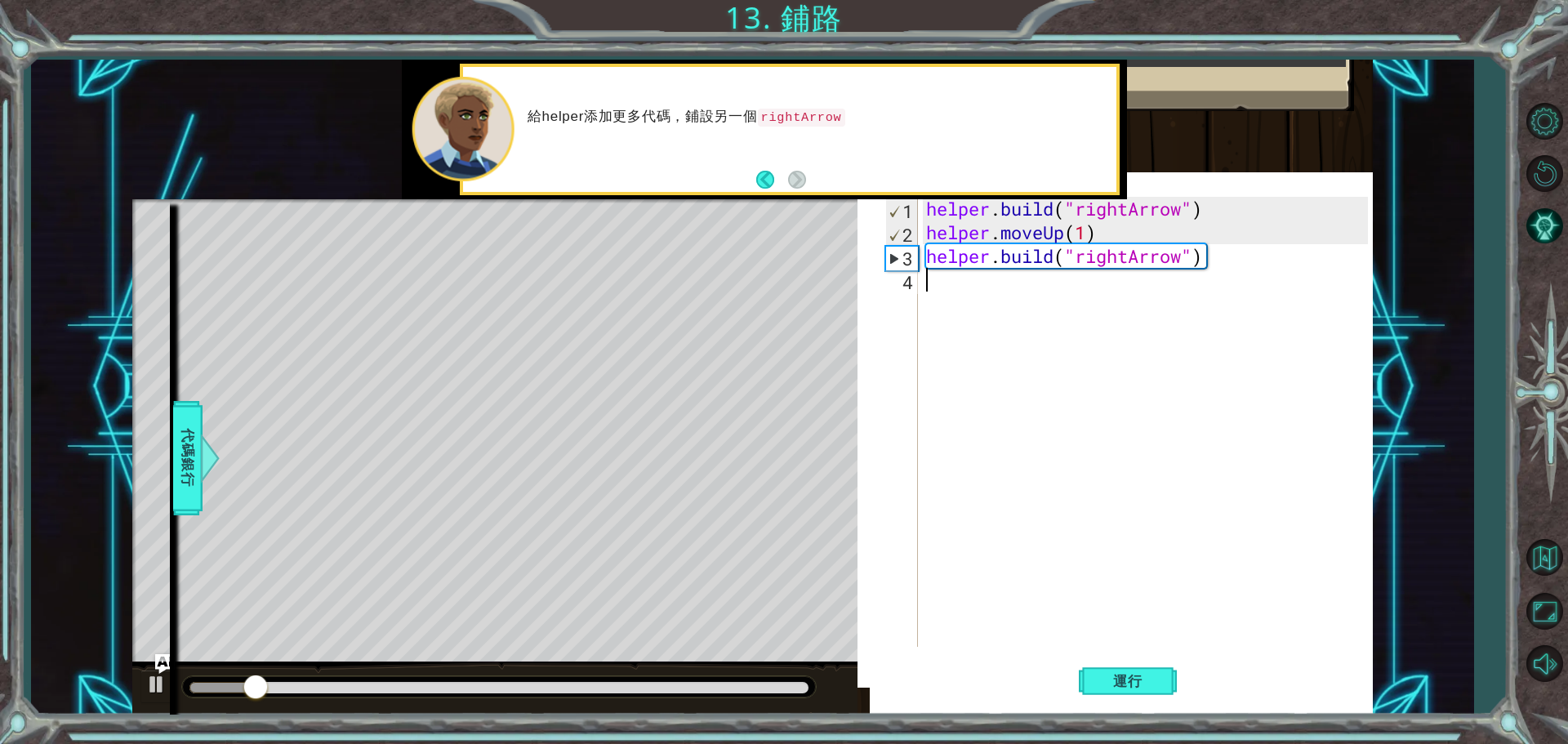
drag, startPoint x: 1206, startPoint y: 552, endPoint x: 1227, endPoint y: 515, distance: 42.5
click at [1208, 549] on div "helper . build ( "rightArrow" ) helper . moveUp ( 1 ) helper . build ( "rightAr…" at bounding box center [1149, 445] width 453 height 498
click at [1218, 530] on div "helper . build ( "rightArrow" ) helper . moveUp ( 1 ) helper . build ( "rightAr…" at bounding box center [1149, 445] width 453 height 498
click at [1244, 486] on div "helper . build ( "rightArrow" ) helper . moveUp ( 1 ) helper . build ( "rightAr…" at bounding box center [1149, 445] width 453 height 498
click at [1245, 485] on div "helper . build ( "rightArrow" ) helper . moveUp ( 1 ) helper . build ( "rightAr…" at bounding box center [1149, 445] width 453 height 498
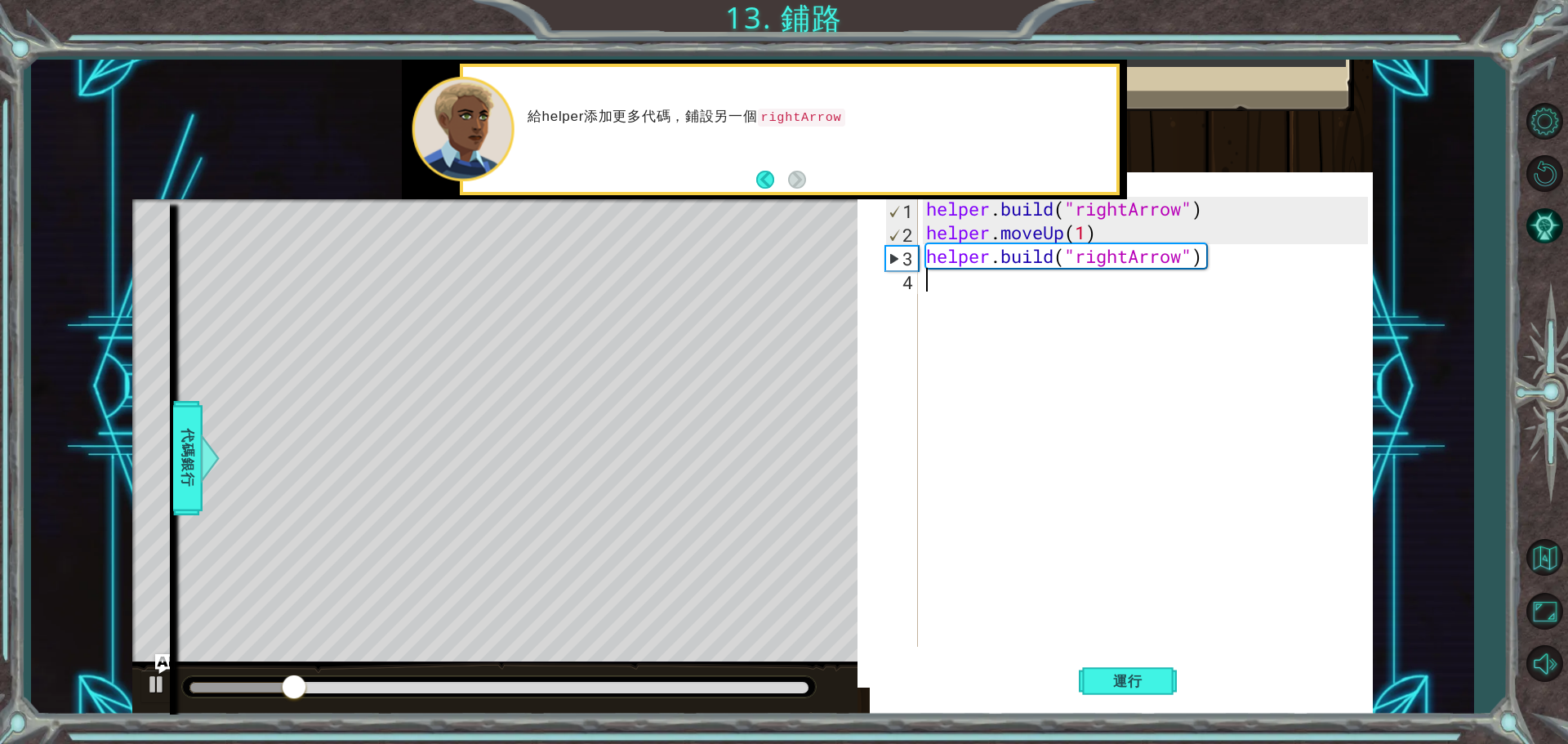
drag, startPoint x: 1245, startPoint y: 485, endPoint x: 1263, endPoint y: 446, distance: 43.0
click at [1259, 451] on div "helper . build ( "rightArrow" ) helper . moveUp ( 1 ) helper . build ( "rightAr…" at bounding box center [1149, 445] width 453 height 498
drag, startPoint x: 1263, startPoint y: 446, endPoint x: 1317, endPoint y: 370, distance: 93.2
click at [1264, 444] on div "helper . build ( "rightArrow" ) helper . moveUp ( 1 ) helper . build ( "rightAr…" at bounding box center [1149, 445] width 453 height 498
click at [1281, 419] on div "helper . build ( "rightArrow" ) helper . moveUp ( 1 ) helper . build ( "rightAr…" at bounding box center [1149, 445] width 453 height 498
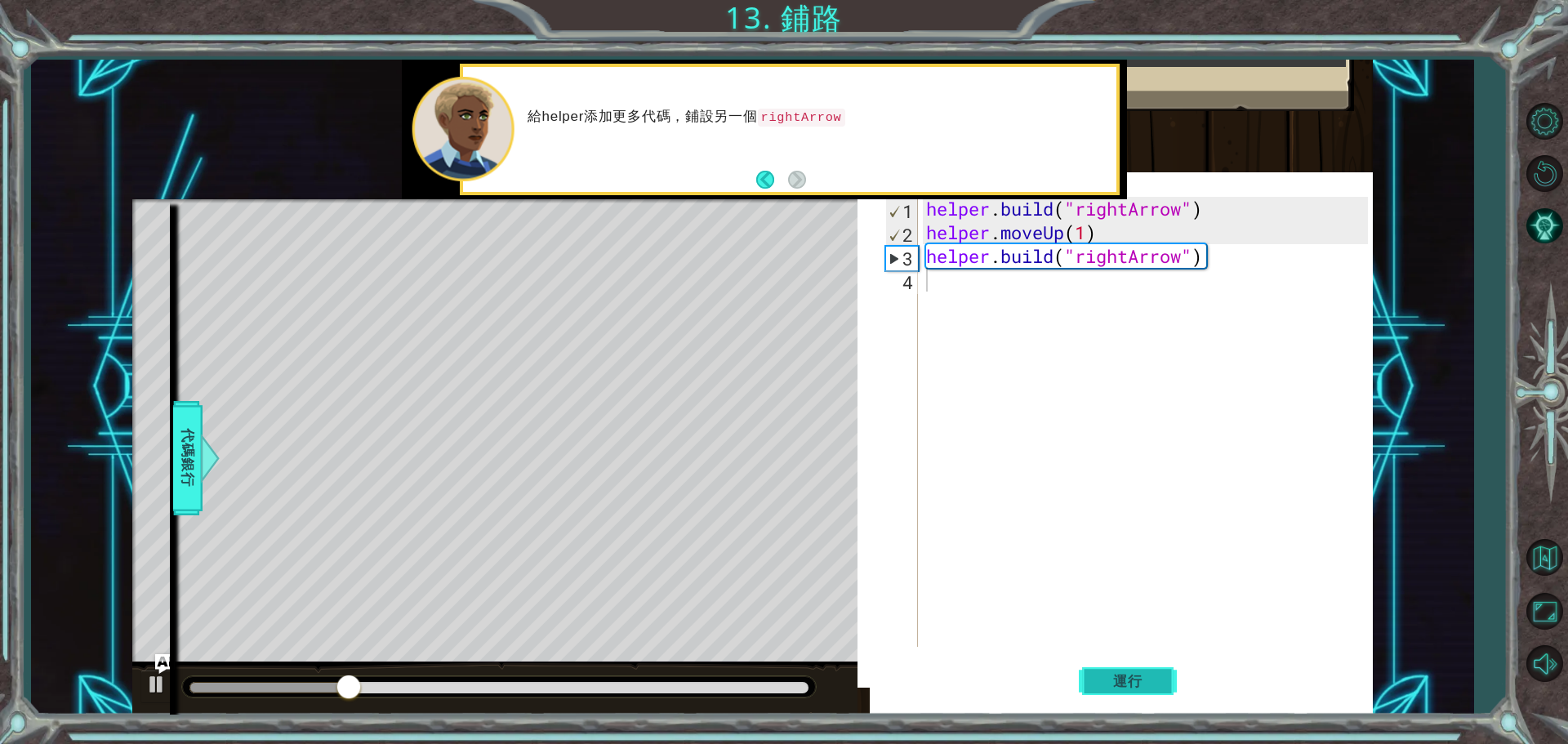
click at [1144, 705] on button "運行" at bounding box center [1128, 680] width 98 height 65
click at [1134, 698] on button "運行" at bounding box center [1128, 680] width 98 height 65
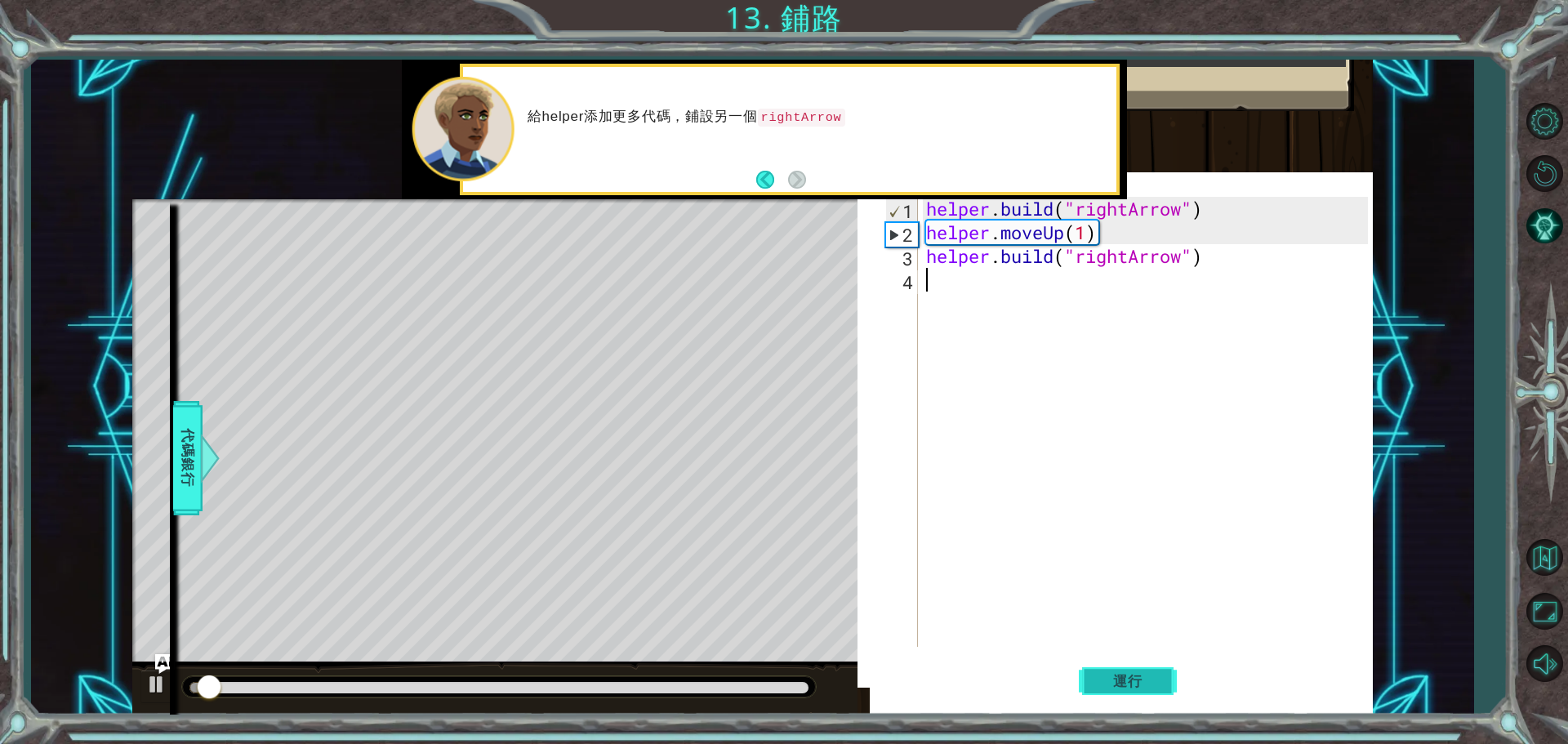
click at [1134, 698] on button "運行" at bounding box center [1128, 680] width 98 height 65
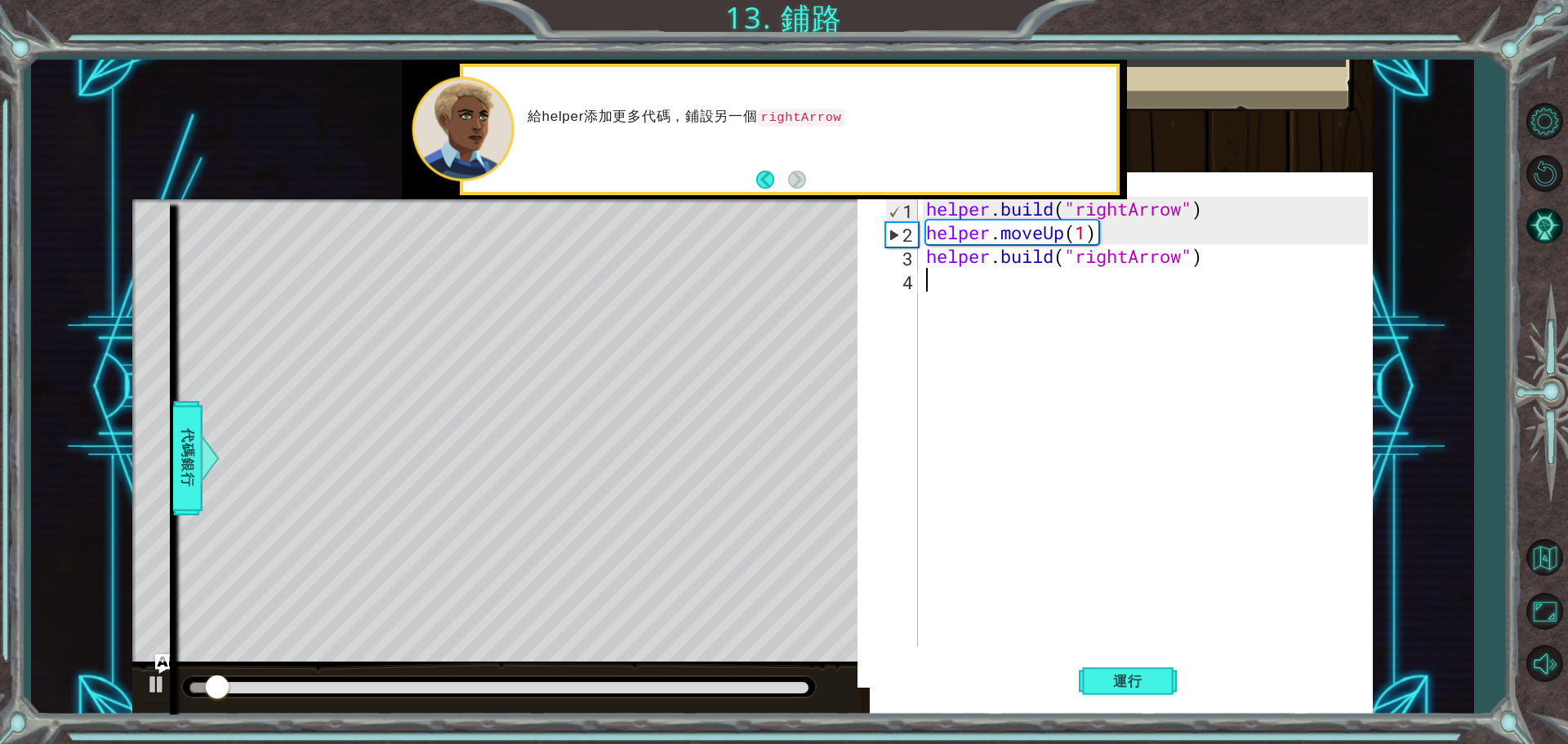
drag, startPoint x: 1134, startPoint y: 698, endPoint x: 324, endPoint y: 568, distance: 820.4
click at [435, 520] on div "Level Map" at bounding box center [510, 439] width 754 height 481
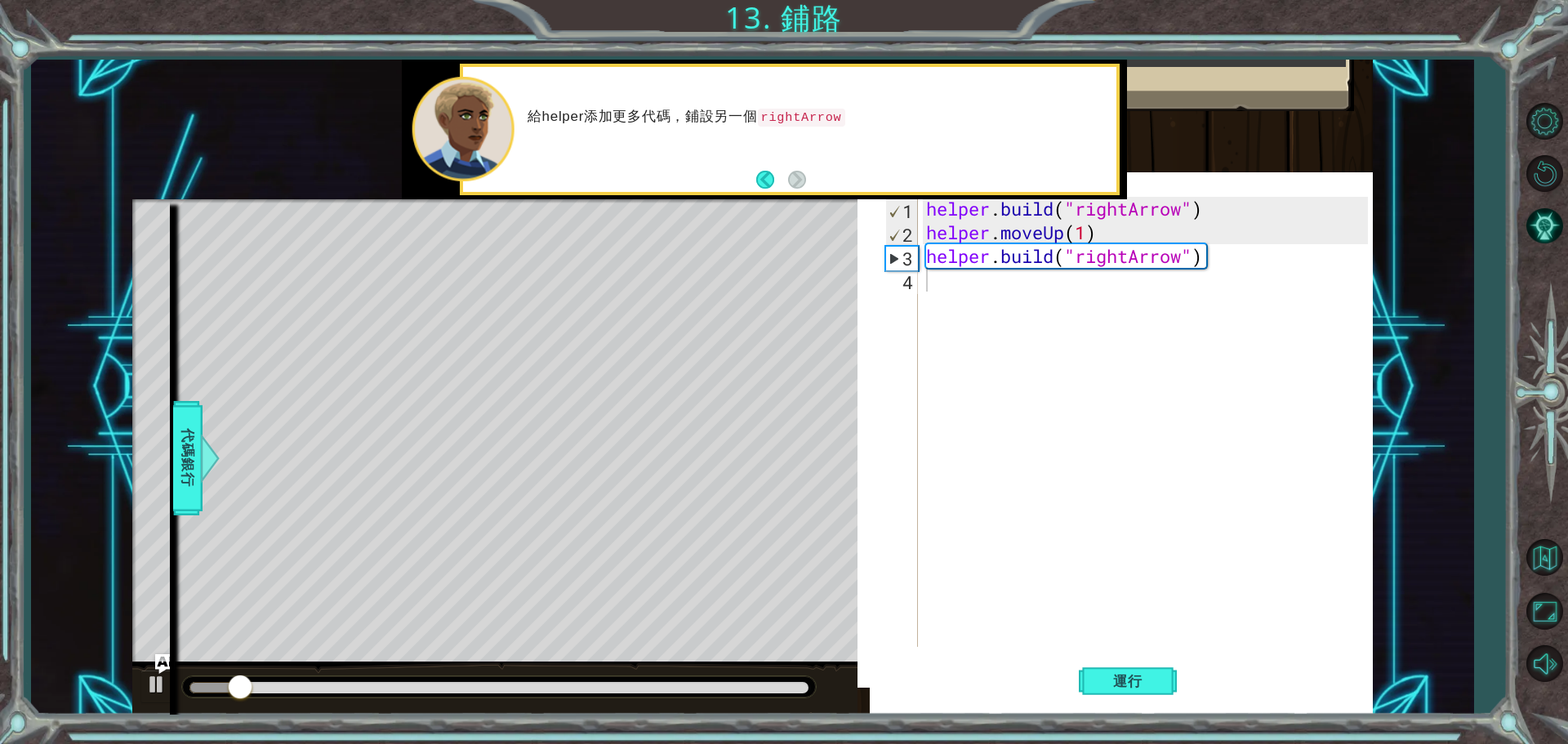
click at [151, 683] on div "methods helper moveUp() moveDown() moveLeft() moveRight() build(item) tools for…" at bounding box center [149, 457] width 40 height 512
click at [768, 181] on button "Back" at bounding box center [772, 179] width 32 height 18
